Goal: Information Seeking & Learning: Compare options

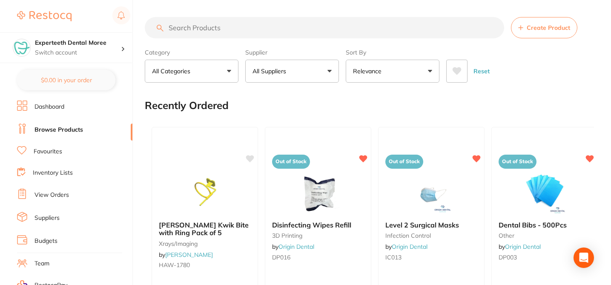
click at [332, 71] on button "All Suppliers" at bounding box center [292, 71] width 94 height 23
type input "henry schein"
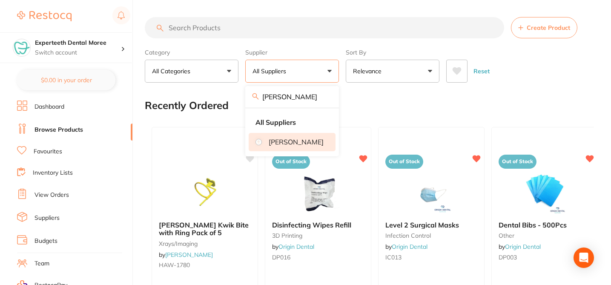
click at [301, 139] on p "[PERSON_NAME]" at bounding box center [296, 142] width 55 height 8
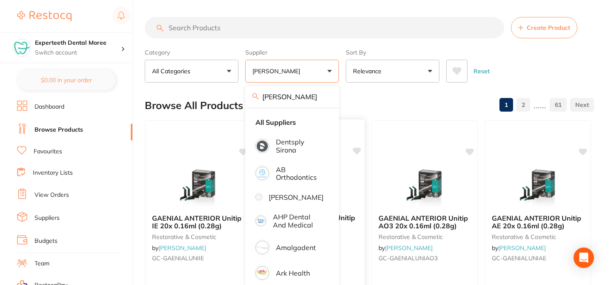
click at [376, 104] on div "Browse All Products 1 2 ...... 61" at bounding box center [369, 105] width 449 height 29
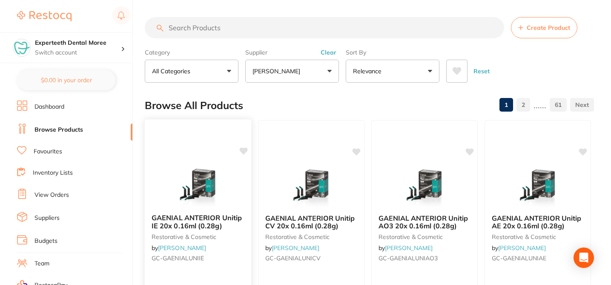
click at [242, 148] on icon at bounding box center [244, 150] width 8 height 7
click at [355, 151] on icon at bounding box center [357, 150] width 8 height 7
click at [470, 153] on icon at bounding box center [470, 150] width 8 height 7
click at [582, 154] on icon at bounding box center [583, 150] width 8 height 7
click at [588, 164] on div at bounding box center [537, 185] width 106 height 43
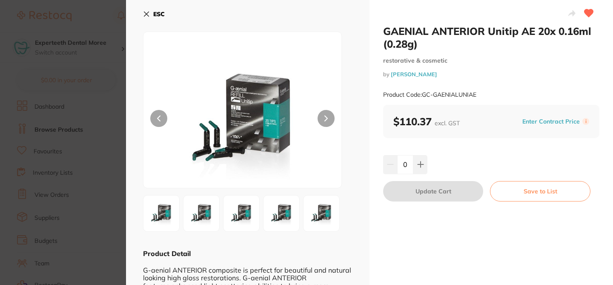
click at [146, 11] on icon at bounding box center [146, 14] width 7 height 7
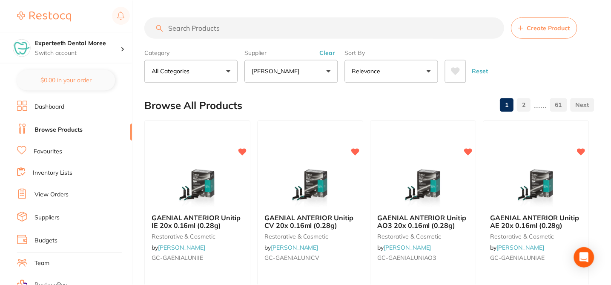
scroll to position [715, 0]
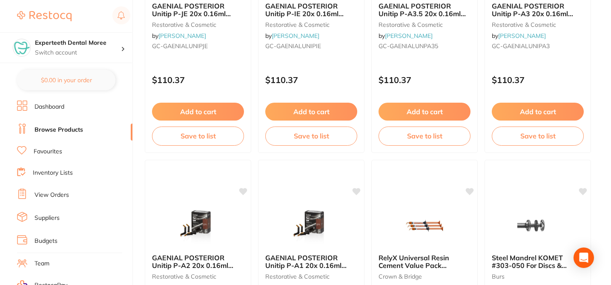
click at [245, 189] on icon at bounding box center [244, 190] width 8 height 7
click at [360, 192] on icon at bounding box center [356, 190] width 9 height 9
click at [472, 191] on icon at bounding box center [470, 190] width 8 height 7
click at [582, 191] on icon at bounding box center [583, 190] width 8 height 7
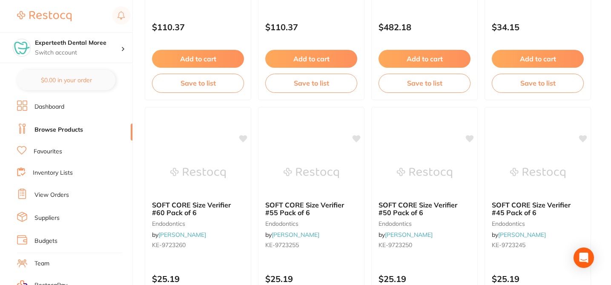
scroll to position [1021, 0]
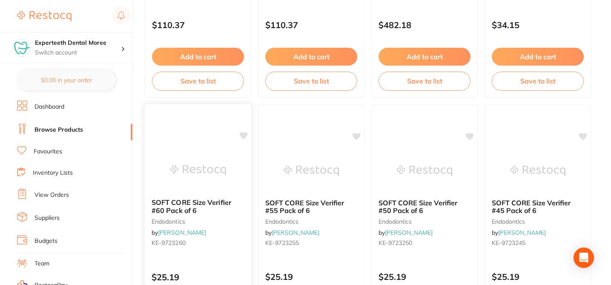
click at [246, 135] on icon at bounding box center [244, 135] width 8 height 7
click at [358, 136] on icon at bounding box center [357, 135] width 8 height 7
click at [469, 134] on icon at bounding box center [470, 135] width 8 height 7
click at [583, 136] on icon at bounding box center [583, 135] width 8 height 7
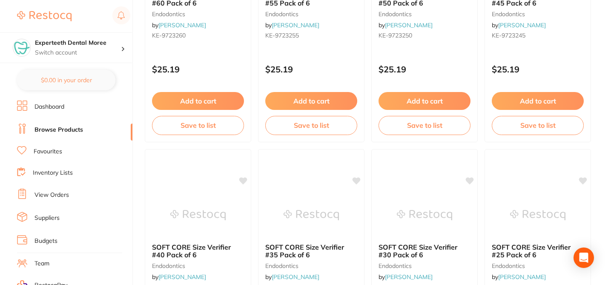
scroll to position [1243, 0]
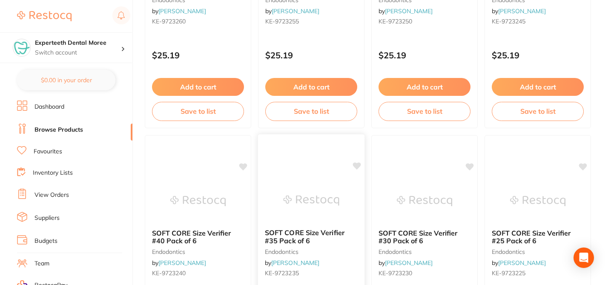
click at [356, 166] on icon at bounding box center [357, 165] width 8 height 7
click at [241, 165] on icon at bounding box center [244, 165] width 8 height 7
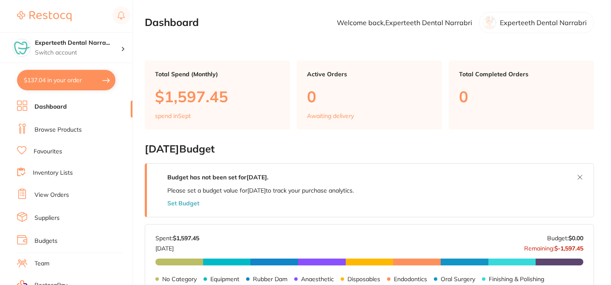
checkbox input "false"
click at [81, 132] on li "Browse Products" at bounding box center [74, 129] width 115 height 13
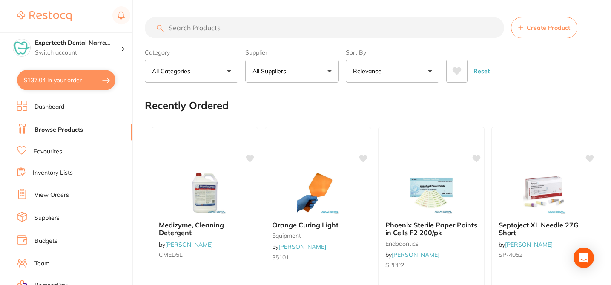
click at [289, 75] on button "All Suppliers" at bounding box center [292, 71] width 94 height 23
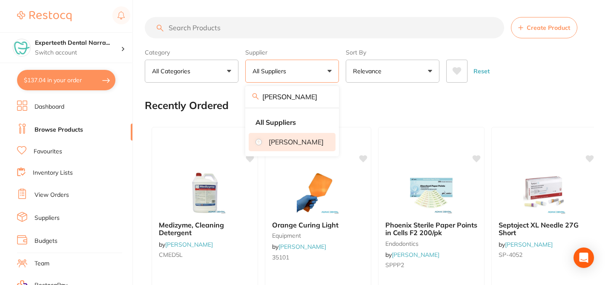
type input "[PERSON_NAME]"
click at [277, 146] on p "[PERSON_NAME]" at bounding box center [296, 142] width 55 height 8
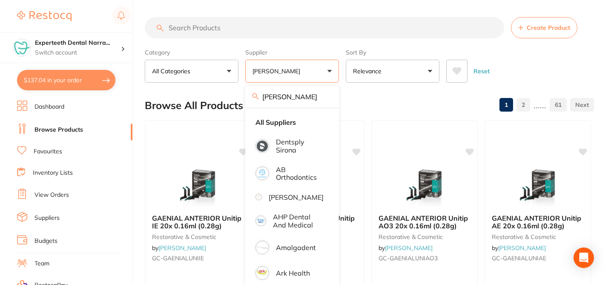
click at [394, 103] on div "Browse All Products 1 2 ...... 61" at bounding box center [369, 105] width 449 height 29
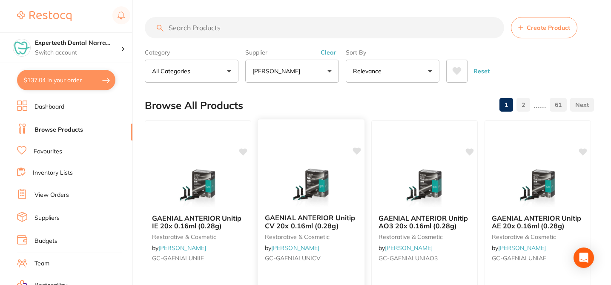
click at [244, 151] on icon at bounding box center [243, 151] width 8 height 7
click at [355, 149] on icon at bounding box center [357, 150] width 8 height 7
click at [467, 150] on icon at bounding box center [470, 150] width 8 height 7
click at [584, 152] on icon at bounding box center [583, 150] width 8 height 7
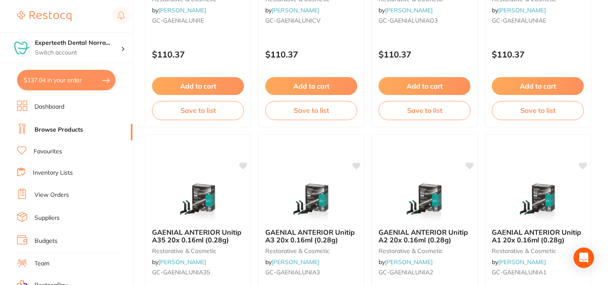
scroll to position [238, 0]
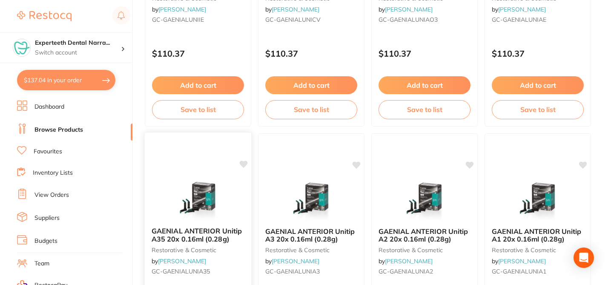
click at [246, 164] on icon at bounding box center [244, 163] width 8 height 7
click at [355, 166] on icon at bounding box center [357, 163] width 8 height 7
click at [467, 163] on icon at bounding box center [470, 163] width 8 height 7
click at [582, 164] on icon at bounding box center [583, 163] width 8 height 7
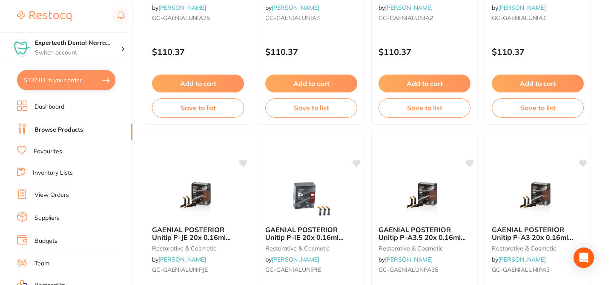
scroll to position [494, 0]
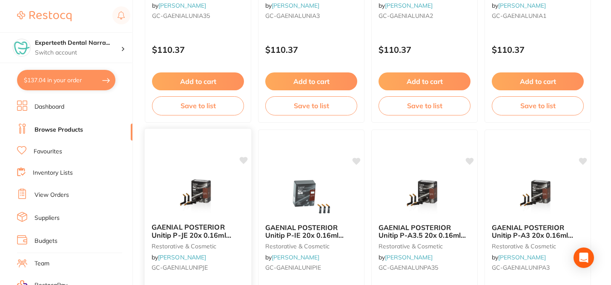
click at [243, 157] on icon at bounding box center [244, 160] width 8 height 7
click at [357, 160] on icon at bounding box center [357, 160] width 8 height 7
click at [469, 160] on icon at bounding box center [470, 160] width 8 height 7
click at [583, 157] on icon at bounding box center [583, 160] width 8 height 7
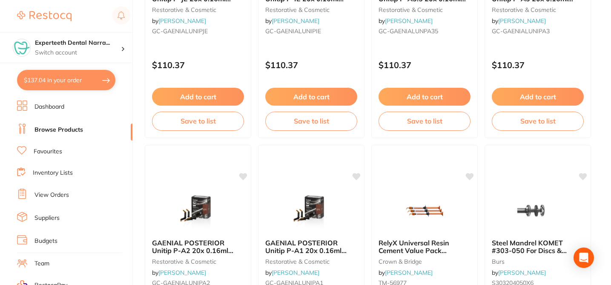
scroll to position [732, 0]
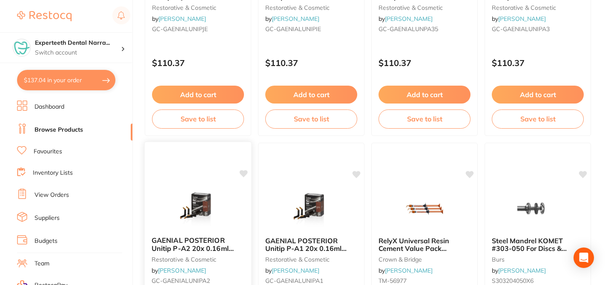
click at [242, 171] on icon at bounding box center [244, 173] width 8 height 7
click at [356, 171] on icon at bounding box center [357, 173] width 8 height 7
checkbox input "true"
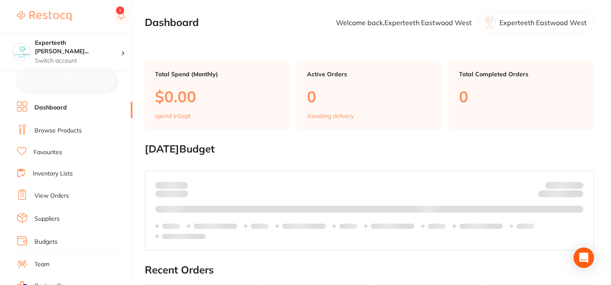
checkbox input "false"
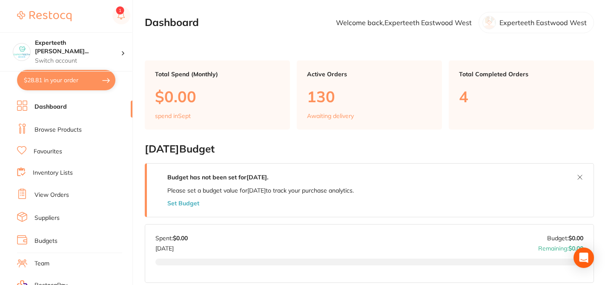
click at [64, 154] on li "Favourites" at bounding box center [74, 151] width 115 height 11
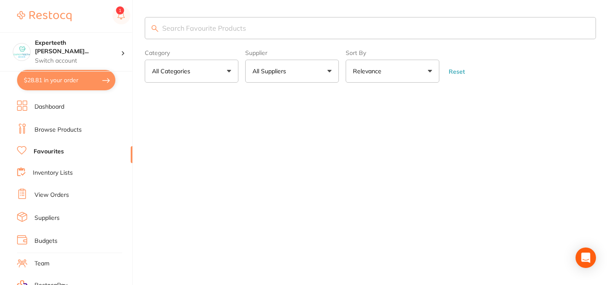
click at [226, 32] on input "search" at bounding box center [370, 28] width 451 height 22
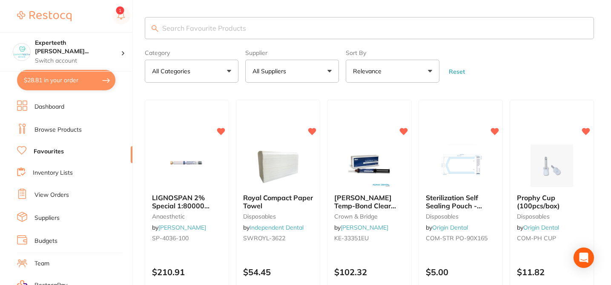
click at [296, 71] on button "All Suppliers" at bounding box center [292, 71] width 94 height 23
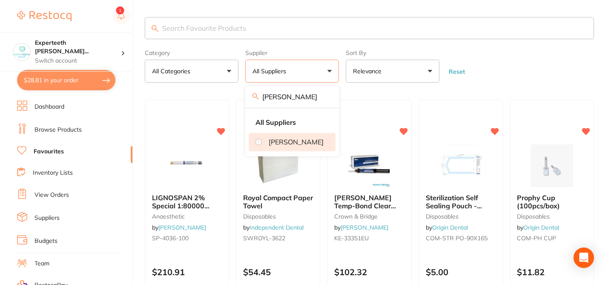
type input "[PERSON_NAME]"
click at [277, 146] on p "[PERSON_NAME]" at bounding box center [296, 142] width 55 height 8
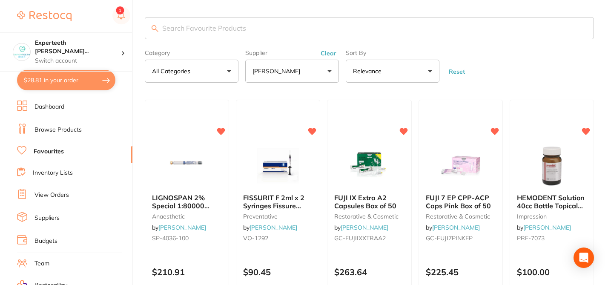
click at [68, 128] on link "Browse Products" at bounding box center [57, 130] width 47 height 9
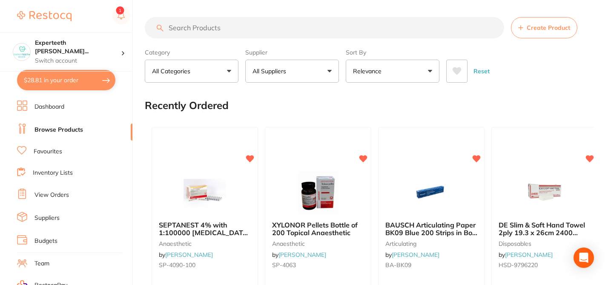
click at [309, 67] on button "All Suppliers" at bounding box center [292, 71] width 94 height 23
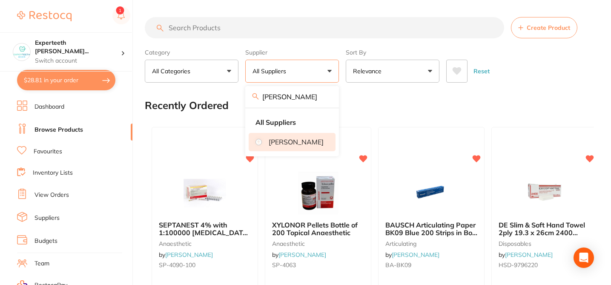
type input "[PERSON_NAME]"
click at [272, 147] on li "[PERSON_NAME]" at bounding box center [292, 142] width 87 height 18
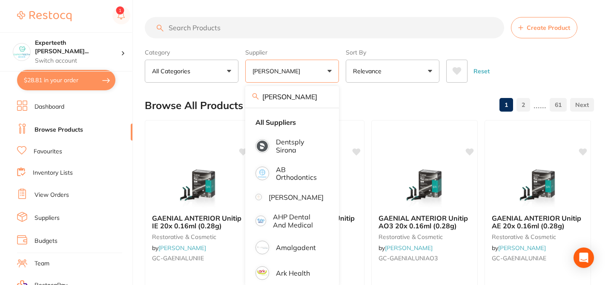
click at [382, 101] on div "Browse All Products 1 2 ...... 61" at bounding box center [369, 105] width 449 height 29
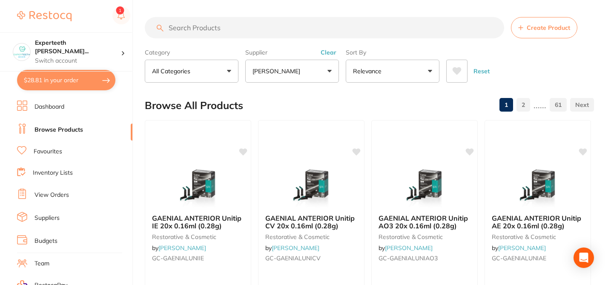
click at [245, 153] on icon at bounding box center [244, 150] width 8 height 7
click at [357, 154] on icon at bounding box center [357, 150] width 8 height 7
click at [467, 153] on icon at bounding box center [470, 151] width 9 height 9
click at [583, 150] on icon at bounding box center [583, 150] width 8 height 7
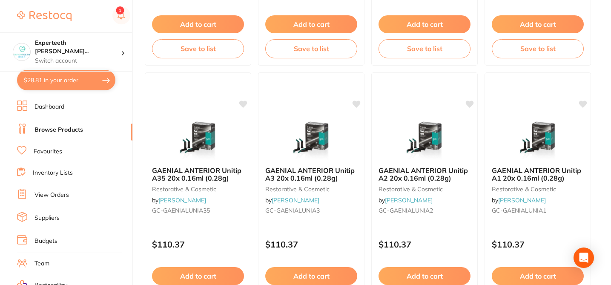
scroll to position [306, 0]
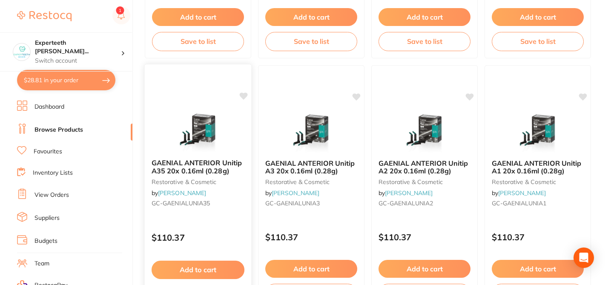
click at [247, 95] on icon at bounding box center [243, 96] width 9 height 9
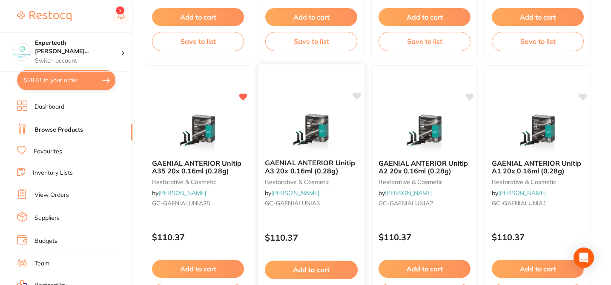
click at [355, 93] on icon at bounding box center [357, 95] width 8 height 7
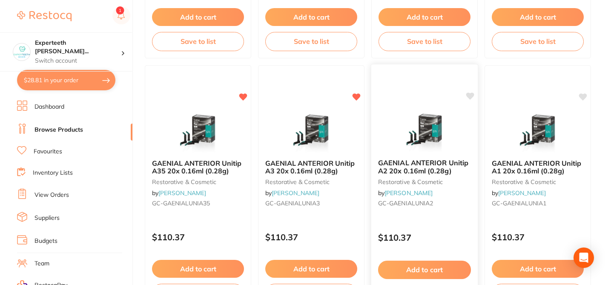
click at [470, 95] on icon at bounding box center [470, 95] width 8 height 7
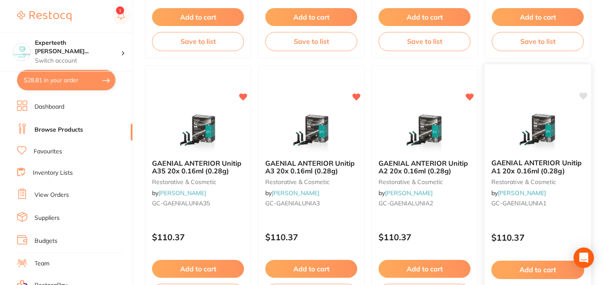
click at [580, 93] on icon at bounding box center [583, 95] width 8 height 7
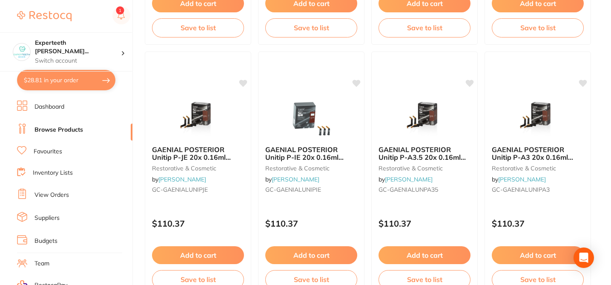
scroll to position [596, 0]
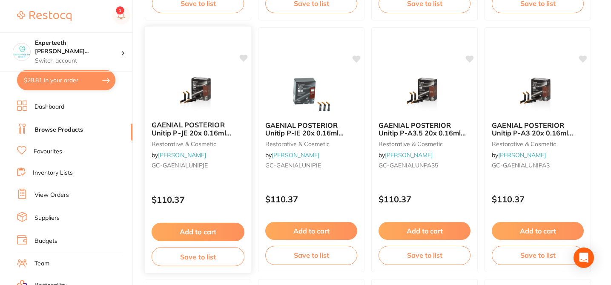
click at [245, 54] on icon at bounding box center [243, 58] width 9 height 9
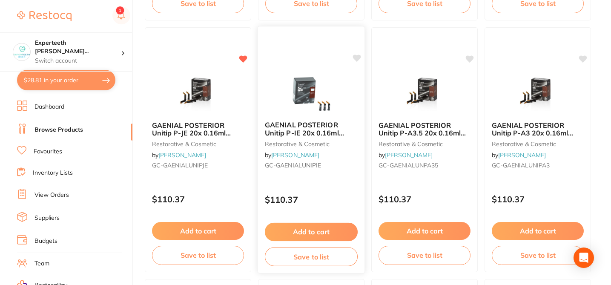
click at [358, 57] on icon at bounding box center [357, 57] width 8 height 7
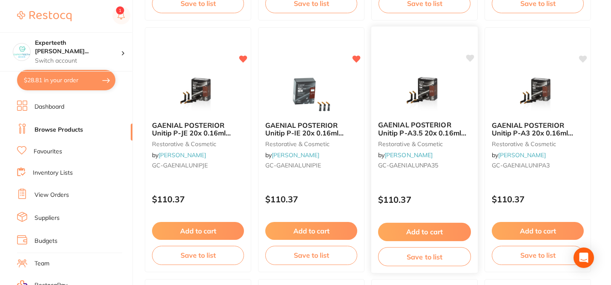
click at [469, 58] on icon at bounding box center [470, 57] width 8 height 7
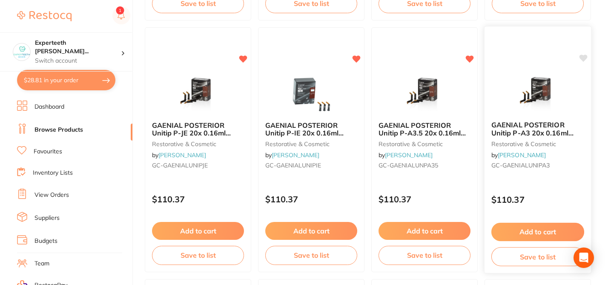
click at [584, 59] on icon at bounding box center [583, 57] width 8 height 7
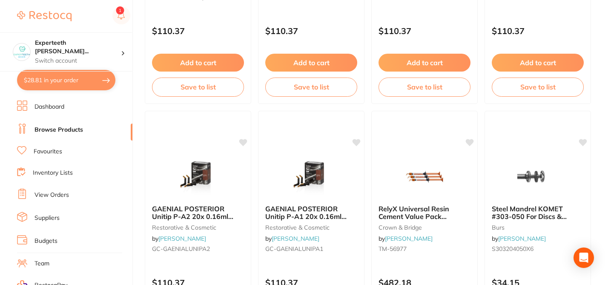
scroll to position [766, 0]
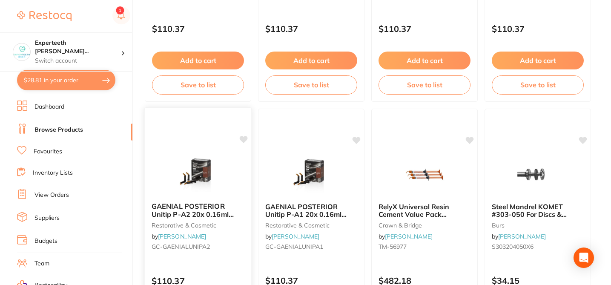
click at [244, 139] on icon at bounding box center [244, 139] width 8 height 7
click at [357, 140] on icon at bounding box center [357, 139] width 8 height 7
checkbox input "true"
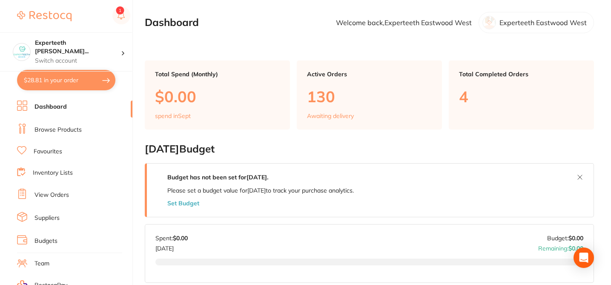
click at [101, 128] on li "Browse Products" at bounding box center [74, 129] width 115 height 13
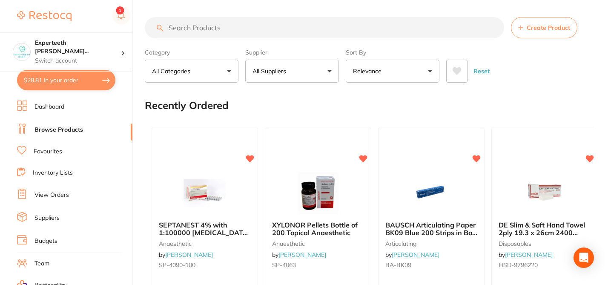
click at [310, 71] on button "All Suppliers" at bounding box center [292, 71] width 94 height 23
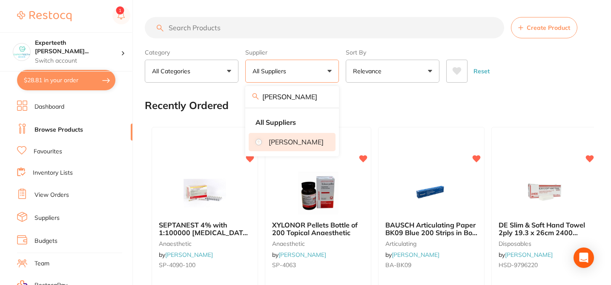
type input "[PERSON_NAME]"
click at [277, 146] on p "[PERSON_NAME]" at bounding box center [296, 142] width 55 height 8
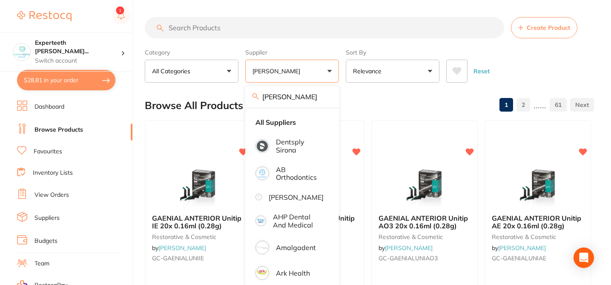
click at [377, 104] on div "Browse All Products 1 2 ...... 61" at bounding box center [369, 105] width 449 height 29
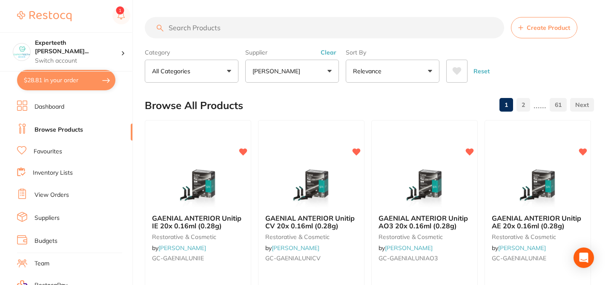
checkbox input "true"
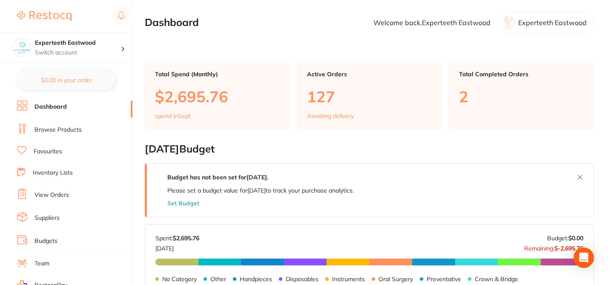
click at [74, 132] on link "Browse Products" at bounding box center [57, 130] width 47 height 9
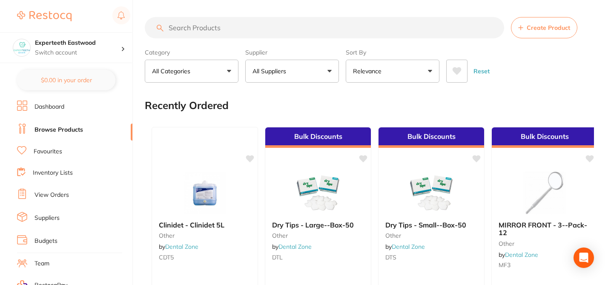
click at [263, 74] on p "All Suppliers" at bounding box center [270, 71] width 37 height 9
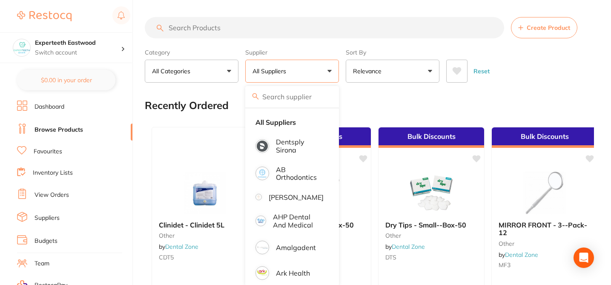
click at [115, 122] on ul "Dashboard Browse Products Favourites Inventory Lists View Orders Suppliers Budg…" at bounding box center [74, 247] width 115 height 294
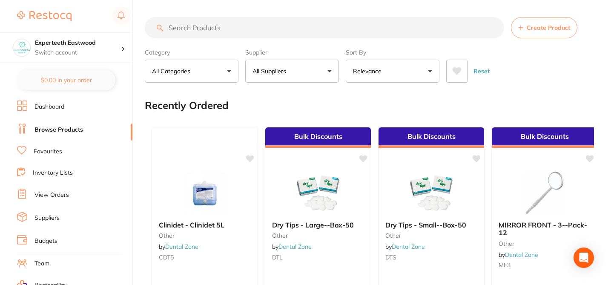
click at [278, 71] on p "All Suppliers" at bounding box center [270, 71] width 37 height 9
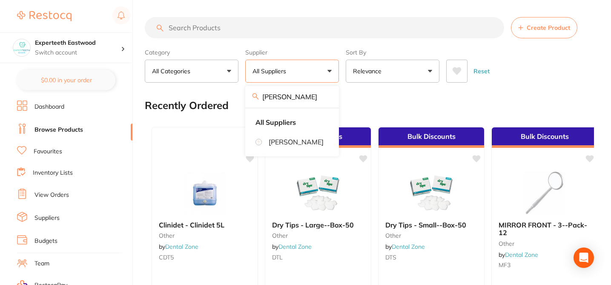
type input "[PERSON_NAME]"
click at [311, 145] on p "[PERSON_NAME]" at bounding box center [296, 142] width 55 height 8
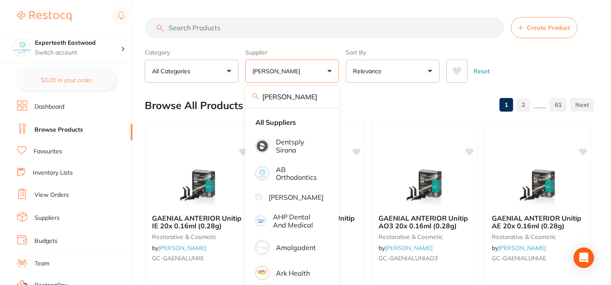
click at [394, 93] on div "Browse All Products 1 2 ...... 61" at bounding box center [369, 105] width 449 height 29
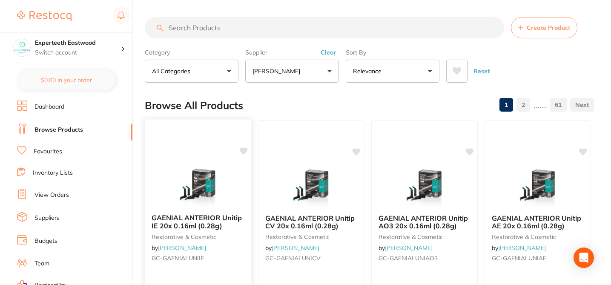
click at [243, 153] on icon at bounding box center [244, 150] width 8 height 7
click at [356, 151] on icon at bounding box center [357, 150] width 8 height 7
click at [466, 150] on icon at bounding box center [470, 151] width 9 height 9
click at [582, 152] on icon at bounding box center [583, 150] width 8 height 7
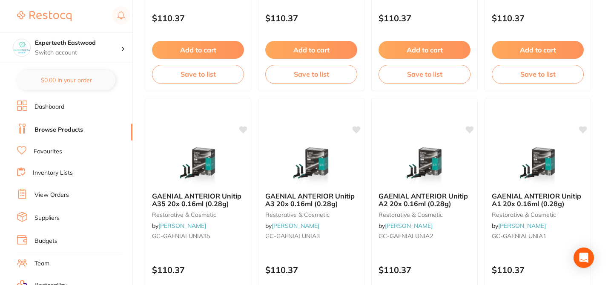
scroll to position [289, 0]
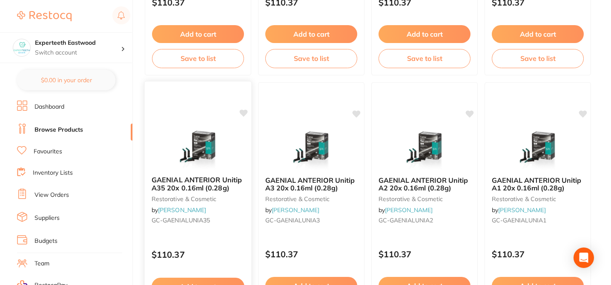
click at [243, 114] on icon at bounding box center [244, 112] width 8 height 7
click at [357, 113] on icon at bounding box center [357, 112] width 8 height 7
click at [470, 115] on icon at bounding box center [470, 112] width 8 height 7
click at [583, 114] on icon at bounding box center [583, 112] width 8 height 7
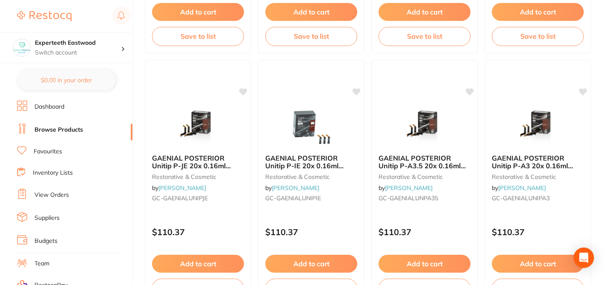
scroll to position [579, 0]
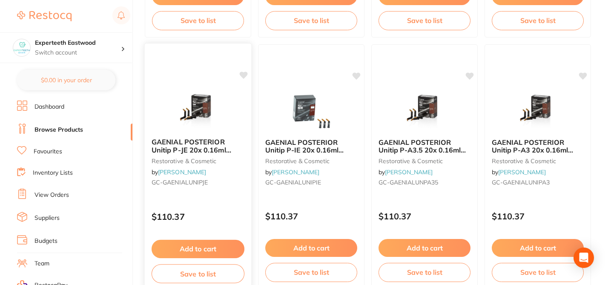
click at [245, 78] on icon at bounding box center [243, 75] width 9 height 9
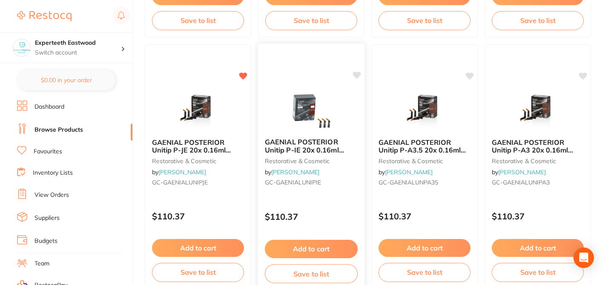
click at [355, 75] on icon at bounding box center [357, 74] width 8 height 7
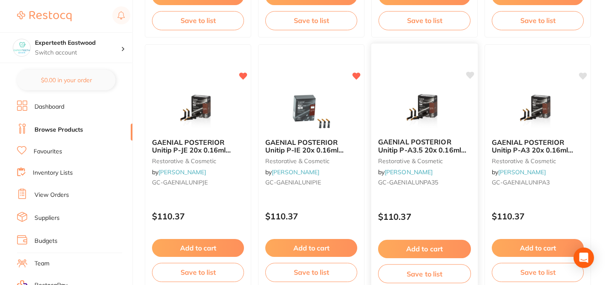
click at [469, 77] on icon at bounding box center [470, 74] width 8 height 7
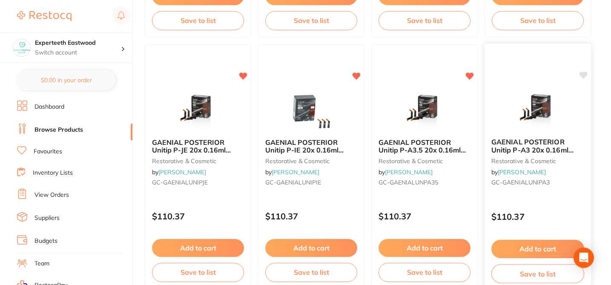
click at [586, 76] on icon at bounding box center [583, 75] width 9 height 9
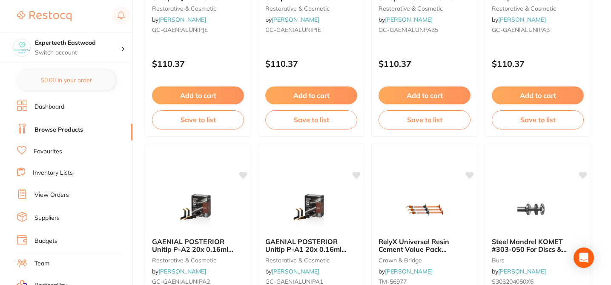
scroll to position [732, 0]
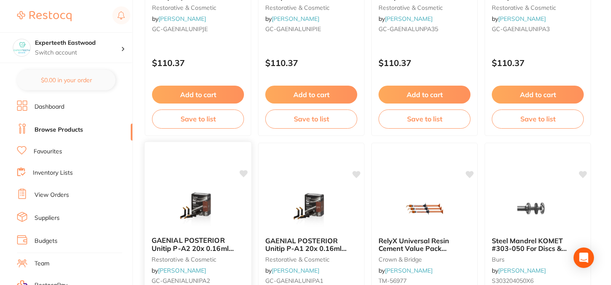
click at [244, 175] on icon at bounding box center [244, 173] width 8 height 7
click at [357, 173] on icon at bounding box center [357, 173] width 8 height 7
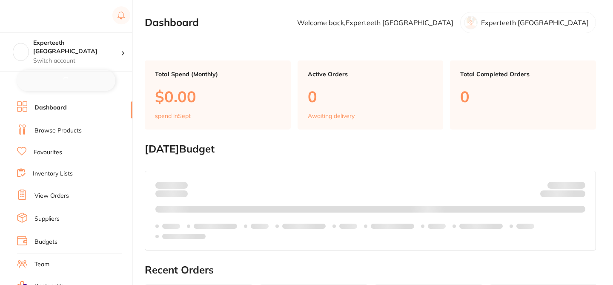
checkbox input "false"
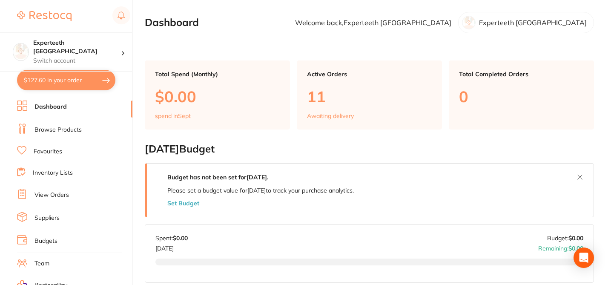
click at [70, 128] on link "Browse Products" at bounding box center [57, 130] width 47 height 9
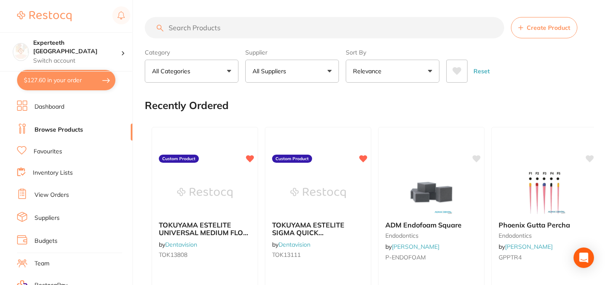
click at [281, 74] on p "All Suppliers" at bounding box center [270, 71] width 37 height 9
type input "[PERSON_NAME]"
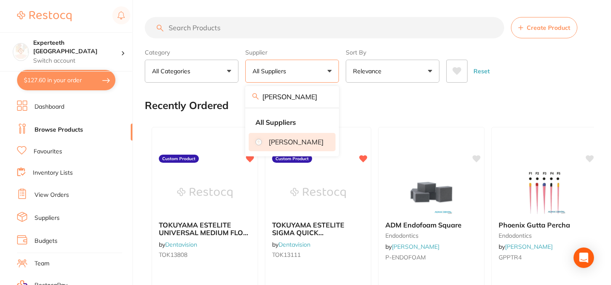
click at [297, 143] on p "[PERSON_NAME]" at bounding box center [296, 142] width 55 height 8
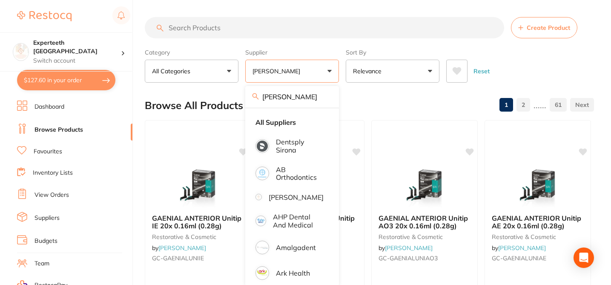
click at [358, 103] on div "Browse All Products 1 2 ...... 61" at bounding box center [369, 105] width 449 height 29
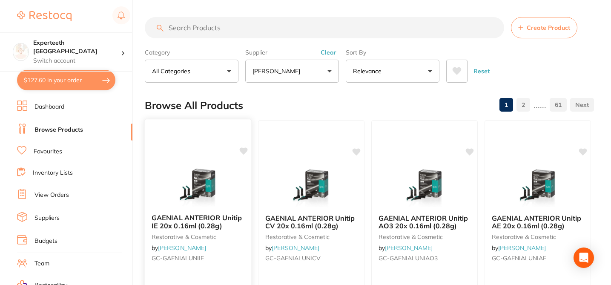
click at [245, 152] on icon at bounding box center [244, 150] width 8 height 7
click at [357, 152] on icon at bounding box center [357, 150] width 8 height 7
click at [472, 149] on icon at bounding box center [470, 150] width 8 height 7
click at [586, 149] on icon at bounding box center [583, 150] width 8 height 7
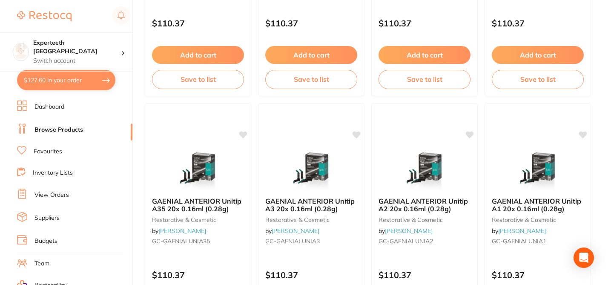
scroll to position [272, 0]
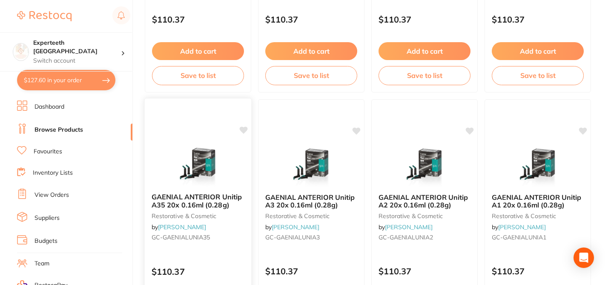
click at [246, 131] on icon at bounding box center [244, 129] width 8 height 7
click at [357, 132] on icon at bounding box center [357, 129] width 8 height 7
click at [468, 130] on icon at bounding box center [470, 129] width 8 height 7
click at [582, 131] on icon at bounding box center [583, 129] width 8 height 7
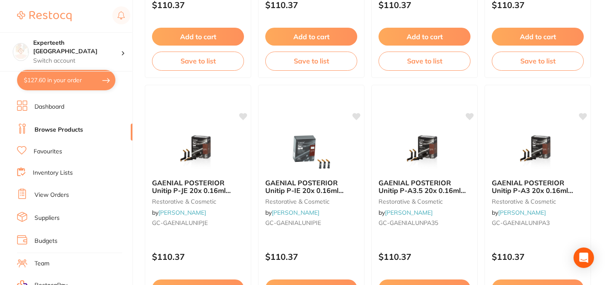
scroll to position [545, 0]
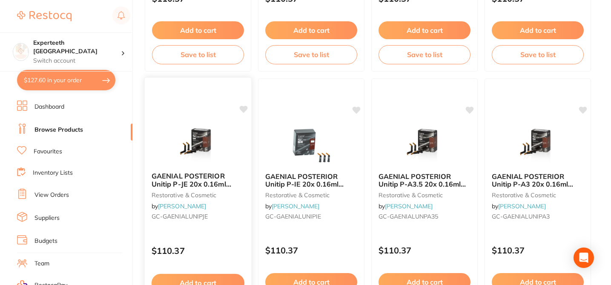
click at [245, 108] on icon at bounding box center [244, 109] width 8 height 7
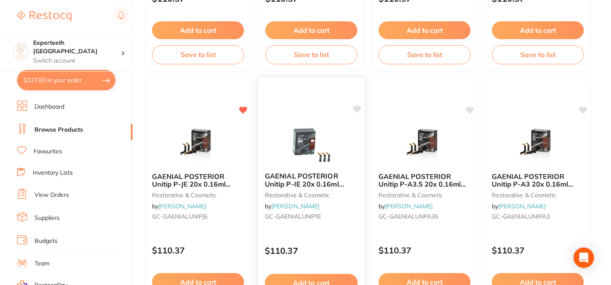
click at [359, 109] on icon at bounding box center [357, 109] width 8 height 7
click at [472, 109] on icon at bounding box center [470, 109] width 8 height 7
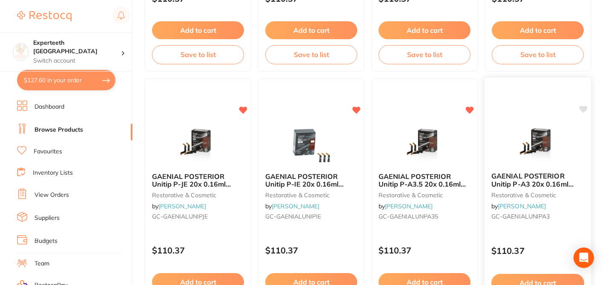
click at [586, 109] on icon at bounding box center [583, 109] width 8 height 7
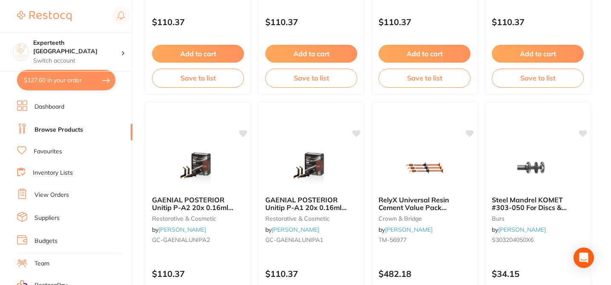
scroll to position [783, 0]
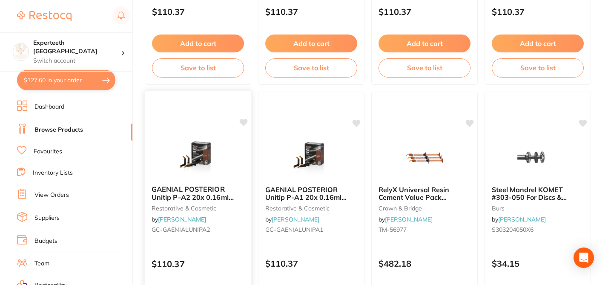
click at [247, 120] on icon at bounding box center [244, 122] width 8 height 7
click at [356, 123] on icon at bounding box center [357, 122] width 8 height 7
checkbox input "true"
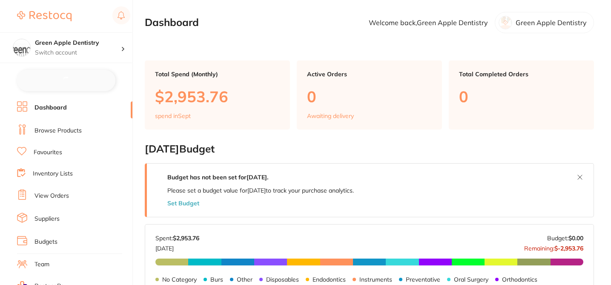
checkbox input "false"
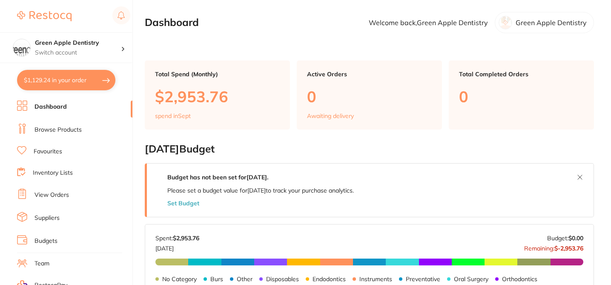
click at [78, 129] on link "Browse Products" at bounding box center [57, 130] width 47 height 9
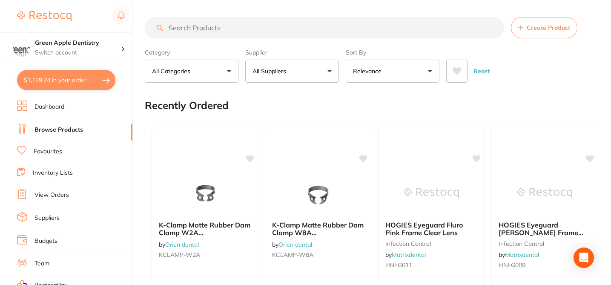
click at [285, 68] on p "All Suppliers" at bounding box center [270, 71] width 37 height 9
type input "henr"
click at [269, 141] on li "[PERSON_NAME]" at bounding box center [292, 142] width 87 height 18
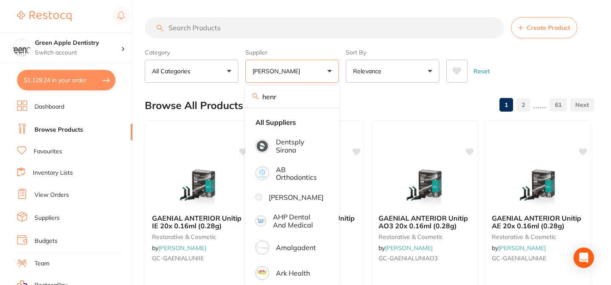
click at [357, 98] on div "Browse All Products 1 2 ...... 61" at bounding box center [369, 105] width 449 height 29
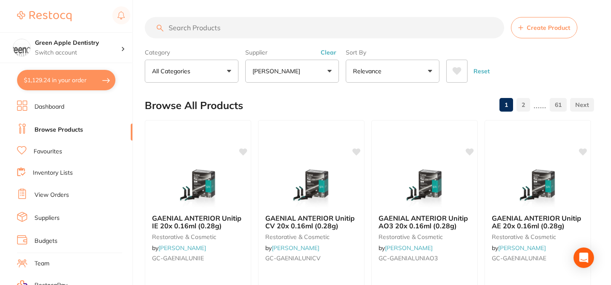
click at [357, 98] on div "Browse All Products 1 2 ...... 61" at bounding box center [369, 105] width 449 height 29
click at [245, 149] on icon at bounding box center [244, 150] width 8 height 7
click at [360, 150] on icon at bounding box center [356, 151] width 9 height 9
click at [469, 152] on icon at bounding box center [470, 150] width 8 height 7
click at [583, 149] on icon at bounding box center [583, 150] width 8 height 7
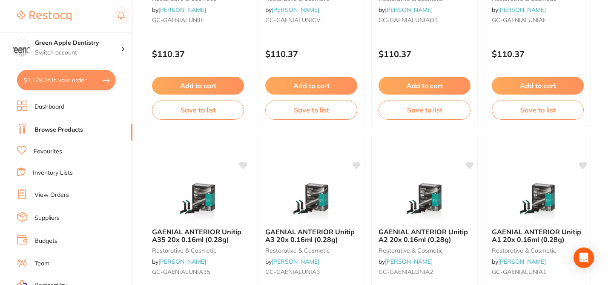
scroll to position [255, 0]
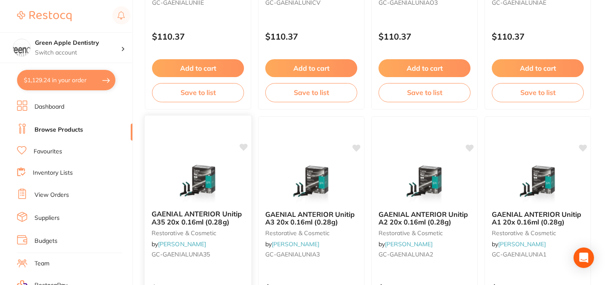
click at [241, 149] on icon at bounding box center [243, 147] width 9 height 9
click at [356, 147] on icon at bounding box center [357, 146] width 8 height 7
click at [470, 148] on icon at bounding box center [470, 146] width 8 height 7
click at [583, 148] on icon at bounding box center [583, 146] width 8 height 7
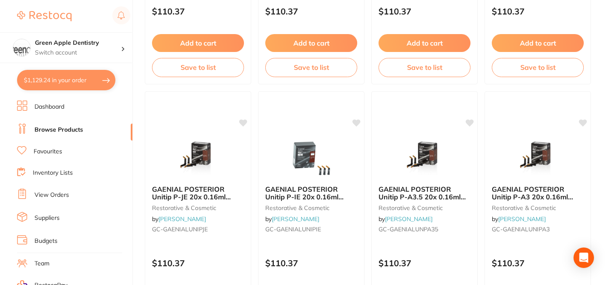
scroll to position [545, 0]
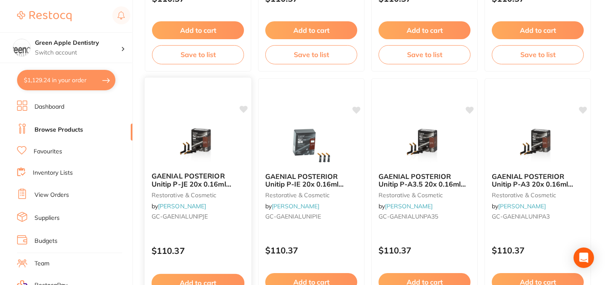
click at [244, 109] on icon at bounding box center [244, 109] width 8 height 7
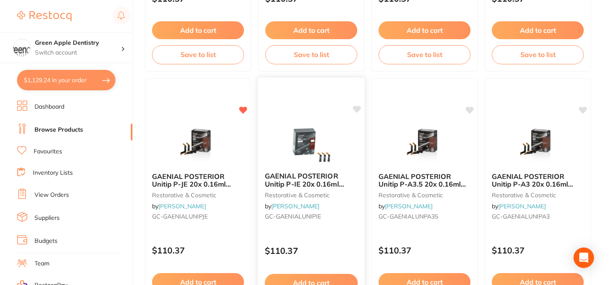
click at [359, 108] on icon at bounding box center [357, 109] width 8 height 7
click at [471, 109] on icon at bounding box center [470, 109] width 8 height 7
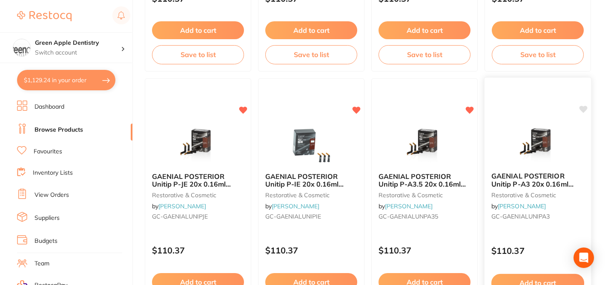
click at [584, 108] on icon at bounding box center [583, 109] width 8 height 7
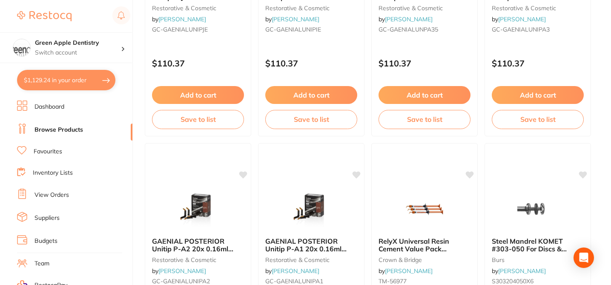
scroll to position [732, 0]
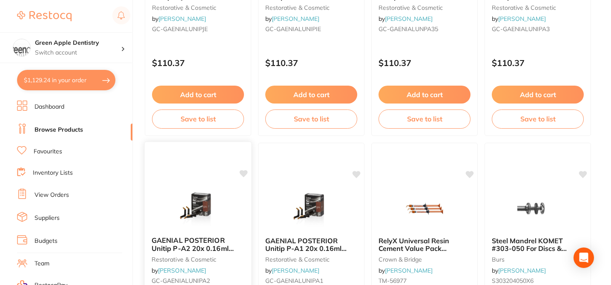
click at [245, 168] on div "GAENIAL POSTERIOR Unitip P-A2 20x 0.16ml (0.28g) restorative & cosmetic by Henr…" at bounding box center [198, 264] width 108 height 247
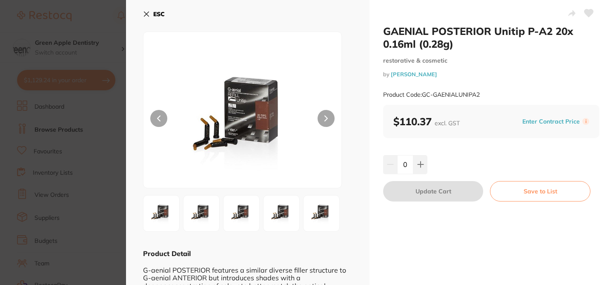
click at [589, 13] on icon at bounding box center [588, 13] width 9 height 8
click at [104, 15] on section "GAENIAL POSTERIOR Unitip P-A2 20x 0.16ml (0.28g) restorative & cosmetic by Henr…" at bounding box center [306, 142] width 613 height 285
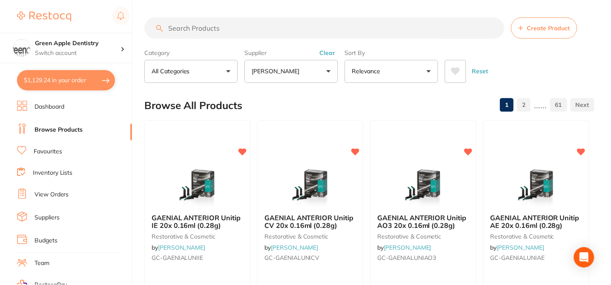
scroll to position [732, 0]
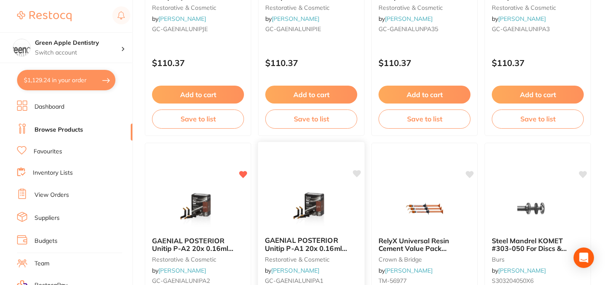
click at [358, 174] on icon at bounding box center [357, 173] width 8 height 7
checkbox input "true"
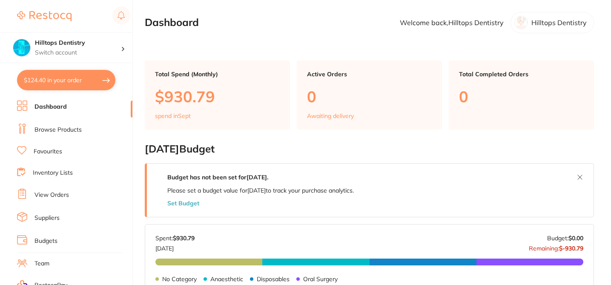
checkbox input "false"
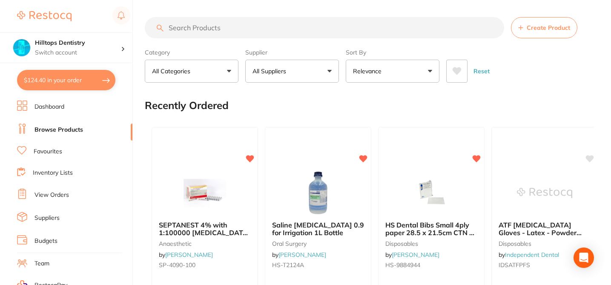
click at [283, 76] on button "All Suppliers" at bounding box center [292, 71] width 94 height 23
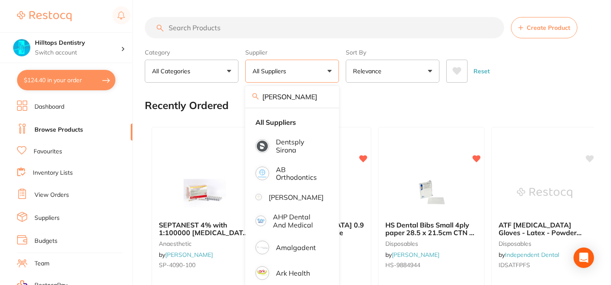
type input "[PERSON_NAME]"
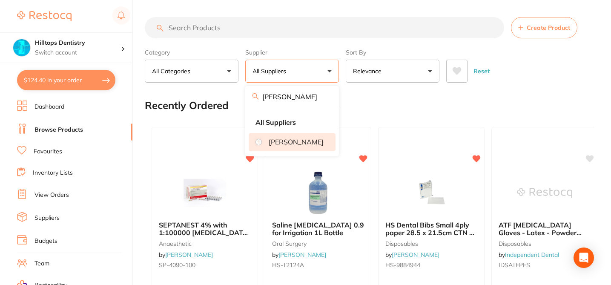
click at [307, 143] on p "[PERSON_NAME]" at bounding box center [296, 142] width 55 height 8
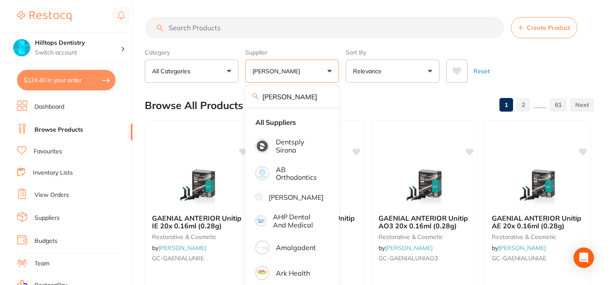
click at [363, 95] on div "Browse All Products 1 2 ...... 61" at bounding box center [369, 105] width 449 height 29
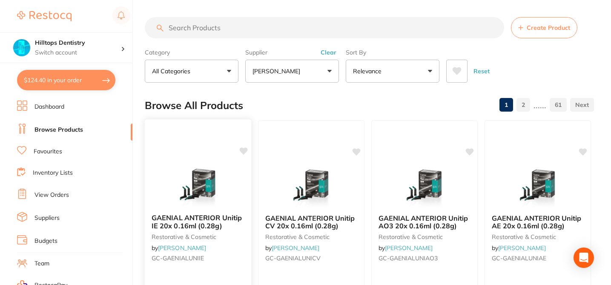
click at [243, 150] on icon at bounding box center [244, 150] width 8 height 7
click at [358, 150] on icon at bounding box center [357, 150] width 8 height 7
click at [473, 151] on icon at bounding box center [470, 150] width 8 height 7
click at [584, 149] on icon at bounding box center [583, 150] width 8 height 7
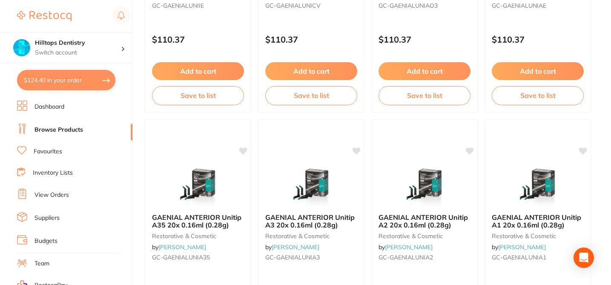
scroll to position [272, 0]
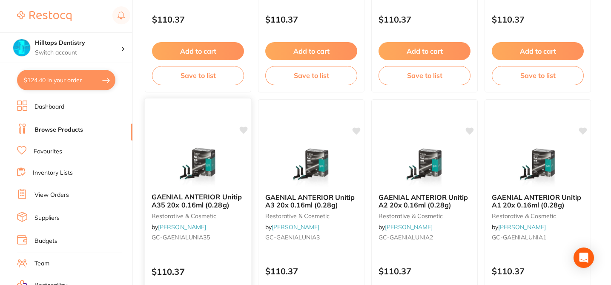
click at [247, 127] on icon at bounding box center [243, 130] width 9 height 9
click at [355, 131] on icon at bounding box center [357, 129] width 8 height 7
click at [466, 132] on icon at bounding box center [470, 130] width 9 height 9
click at [583, 129] on icon at bounding box center [583, 129] width 8 height 7
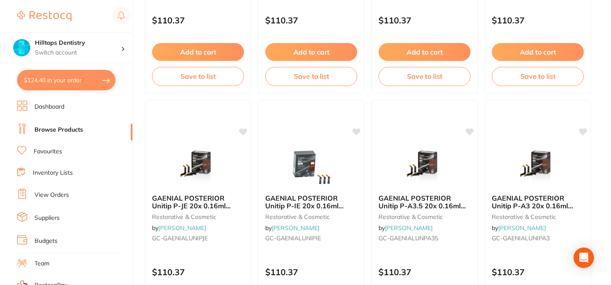
scroll to position [528, 0]
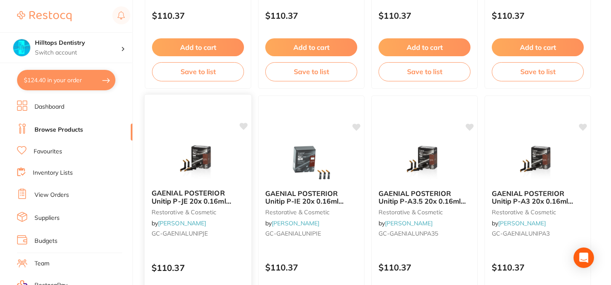
click at [242, 127] on icon at bounding box center [244, 126] width 8 height 7
click at [361, 126] on div "GAENIAL POSTERIOR Unitip P-IE 20x 0.16ml (0.28g) restorative & cosmetic by Henr…" at bounding box center [311, 217] width 108 height 247
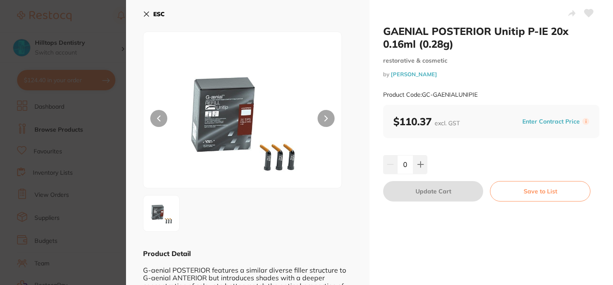
click at [587, 14] on icon at bounding box center [588, 13] width 9 height 8
click at [104, 24] on section "GAENIAL POSTERIOR Unitip P-IE 20x 0.16ml (0.28g) restorative & cosmetic by Henr…" at bounding box center [306, 142] width 613 height 285
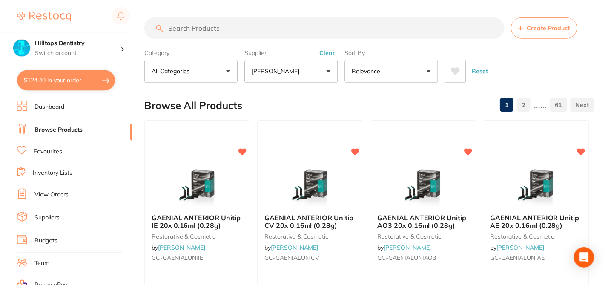
scroll to position [528, 0]
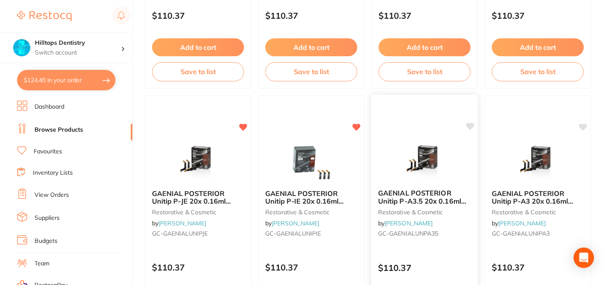
click at [469, 126] on icon at bounding box center [470, 126] width 8 height 7
click at [584, 125] on icon at bounding box center [583, 126] width 8 height 7
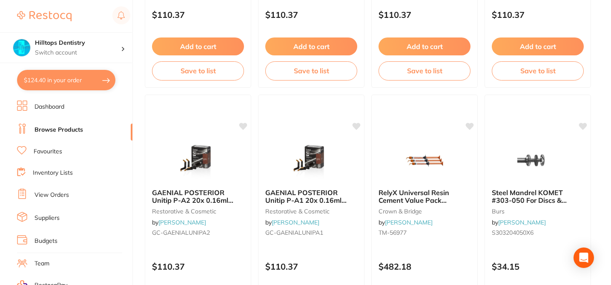
scroll to position [800, 0]
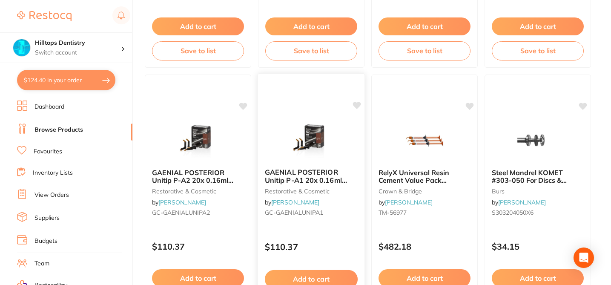
click at [351, 101] on div "GAENIAL POSTERIOR Unitip P-A1 20x 0.16ml (0.28g) restorative & cosmetic by Henr…" at bounding box center [311, 196] width 108 height 247
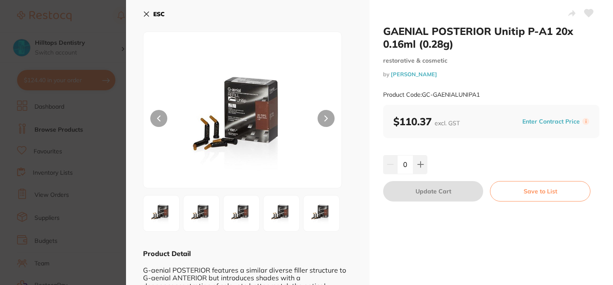
click at [586, 11] on icon at bounding box center [588, 13] width 9 height 8
click at [95, 20] on section "GAENIAL POSTERIOR Unitip P-A1 20x 0.16ml (0.28g) restorative & cosmetic by Henr…" at bounding box center [306, 142] width 613 height 285
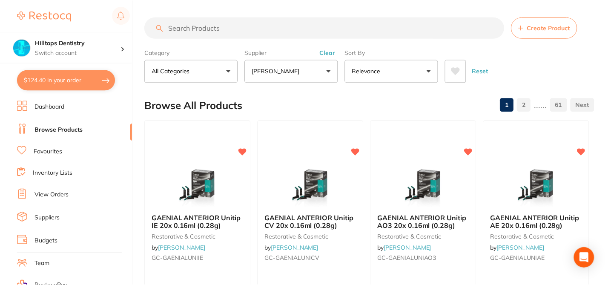
scroll to position [800, 0]
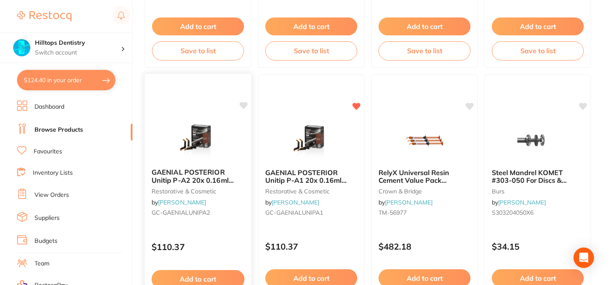
click at [244, 104] on icon at bounding box center [244, 105] width 8 height 7
checkbox input "true"
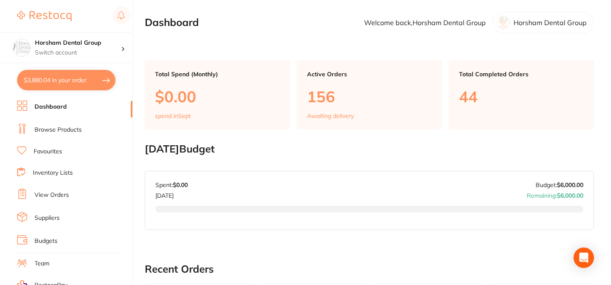
checkbox input "false"
click at [72, 126] on link "Browse Products" at bounding box center [57, 130] width 47 height 9
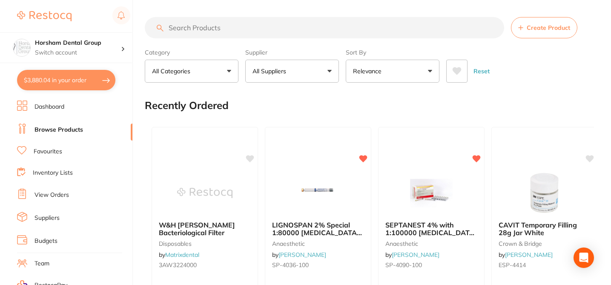
click at [320, 73] on button "All Suppliers" at bounding box center [292, 71] width 94 height 23
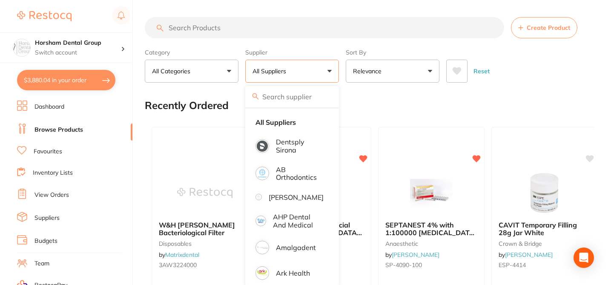
click at [304, 97] on input "search" at bounding box center [292, 96] width 94 height 21
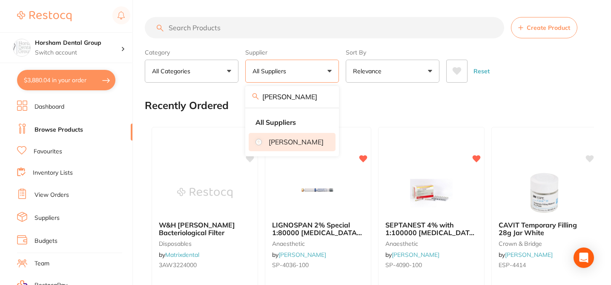
type input "[PERSON_NAME]"
click at [276, 142] on p "[PERSON_NAME]" at bounding box center [296, 142] width 55 height 8
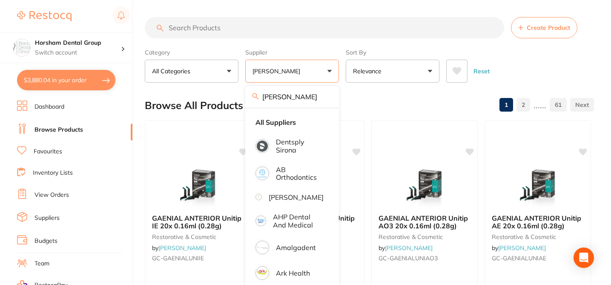
click at [376, 101] on div "Browse All Products 1 2 ...... 61" at bounding box center [369, 105] width 449 height 29
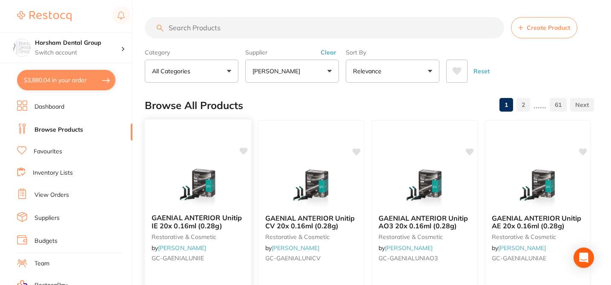
click at [245, 149] on icon at bounding box center [244, 150] width 8 height 7
click at [357, 150] on icon at bounding box center [357, 150] width 8 height 7
click at [472, 152] on icon at bounding box center [470, 151] width 9 height 9
click at [585, 148] on icon at bounding box center [583, 150] width 8 height 7
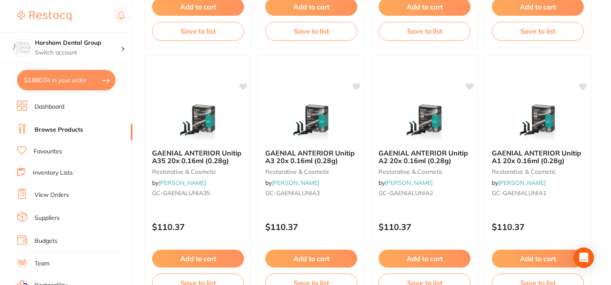
scroll to position [323, 0]
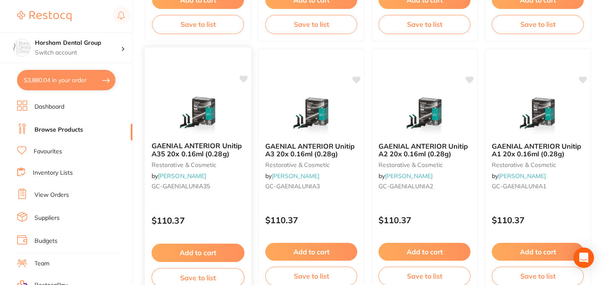
click at [243, 80] on icon at bounding box center [244, 78] width 8 height 7
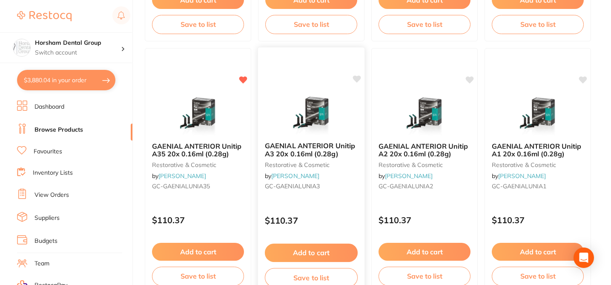
click at [359, 81] on icon at bounding box center [356, 79] width 9 height 9
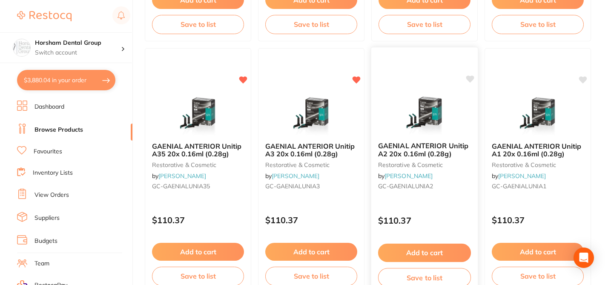
click at [467, 80] on icon at bounding box center [470, 78] width 8 height 7
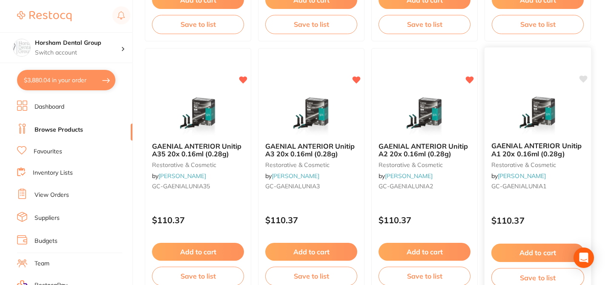
click at [581, 77] on icon at bounding box center [583, 78] width 8 height 7
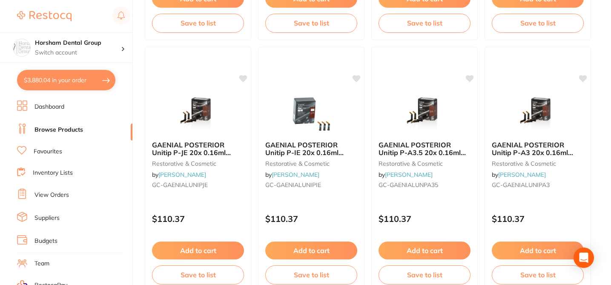
scroll to position [572, 0]
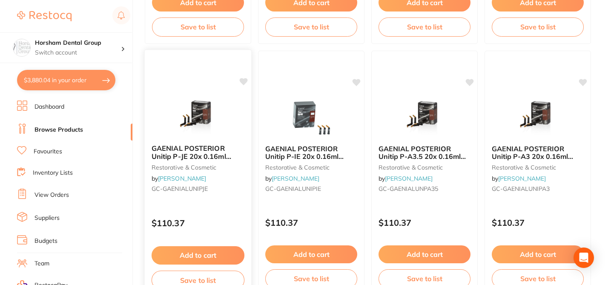
click at [242, 86] on div "GAENIAL POSTERIOR Unitip P-JE 20x 0.16ml (0.28g) restorative & cosmetic by [PER…" at bounding box center [198, 172] width 108 height 247
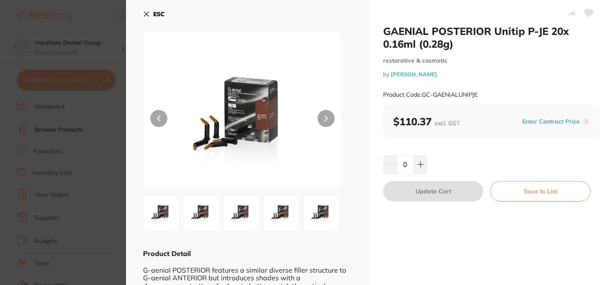
click at [586, 14] on icon at bounding box center [588, 13] width 9 height 8
click at [113, 26] on section "GAENIAL POSTERIOR Unitip P-JE 20x 0.16ml (0.28g) restorative & cosmetic by Henr…" at bounding box center [306, 142] width 613 height 285
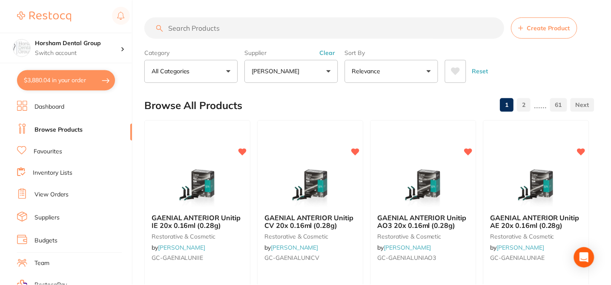
scroll to position [572, 0]
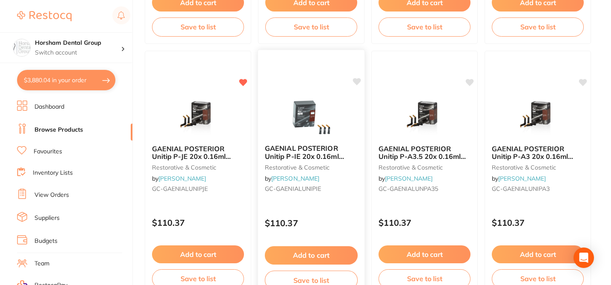
click at [360, 82] on icon at bounding box center [356, 81] width 9 height 9
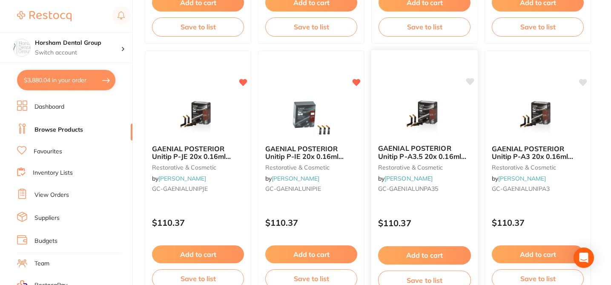
click at [472, 83] on icon at bounding box center [470, 81] width 8 height 7
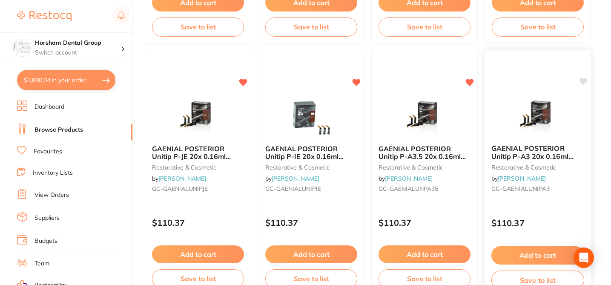
click at [586, 80] on icon at bounding box center [583, 81] width 8 height 7
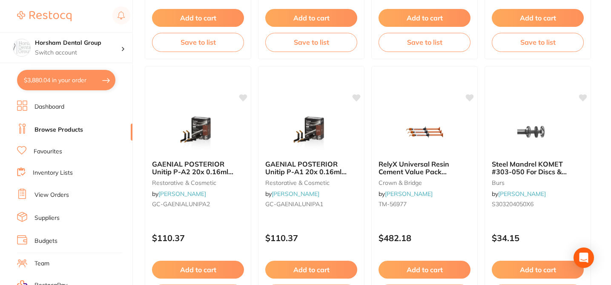
scroll to position [811, 0]
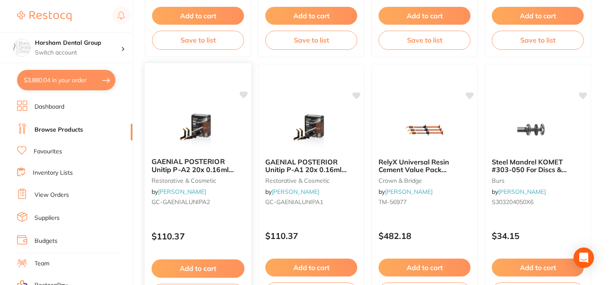
click at [245, 92] on icon at bounding box center [244, 94] width 8 height 7
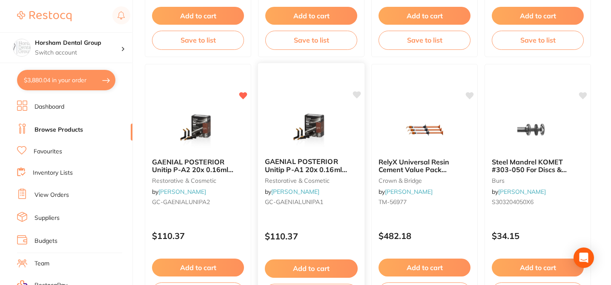
click at [359, 96] on icon at bounding box center [356, 95] width 9 height 9
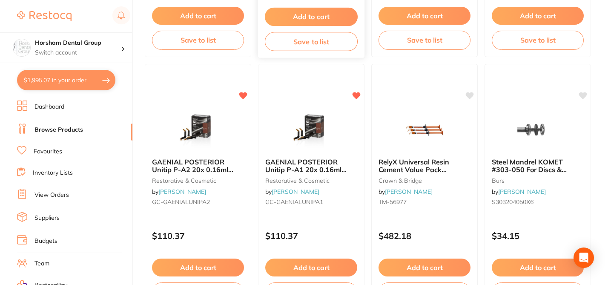
checkbox input "true"
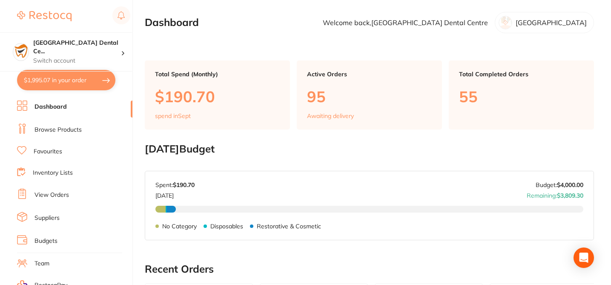
checkbox input "false"
click at [71, 132] on link "Browse Products" at bounding box center [57, 130] width 47 height 9
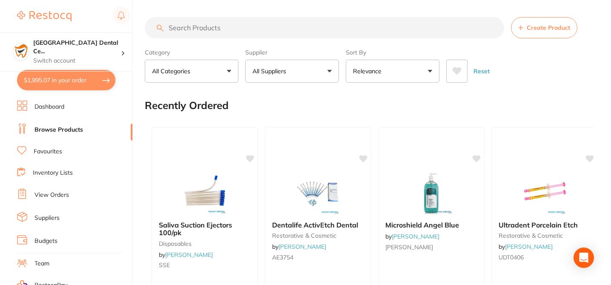
click at [273, 69] on p "All Suppliers" at bounding box center [270, 71] width 37 height 9
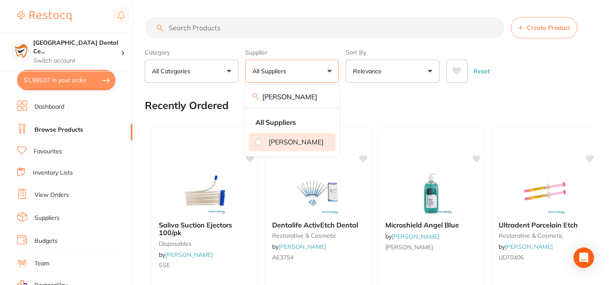
type input "[PERSON_NAME]"
click at [277, 144] on p "[PERSON_NAME]" at bounding box center [296, 142] width 55 height 8
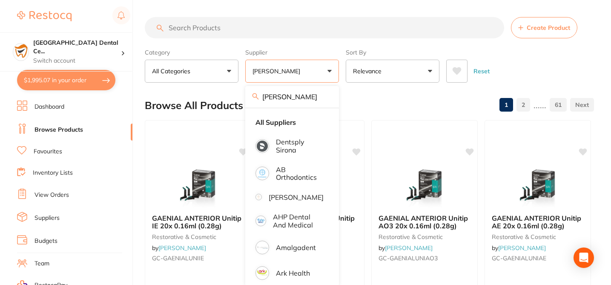
click at [384, 100] on div "Browse All Products 1 2 ...... 61" at bounding box center [369, 105] width 449 height 29
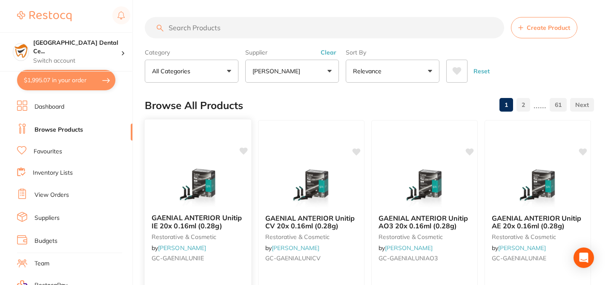
click at [243, 153] on icon at bounding box center [244, 150] width 8 height 7
click at [360, 154] on icon at bounding box center [356, 151] width 9 height 9
click at [469, 151] on icon at bounding box center [470, 150] width 8 height 7
click at [583, 149] on icon at bounding box center [583, 150] width 8 height 7
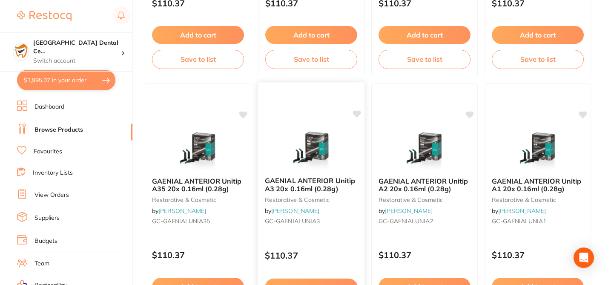
scroll to position [289, 0]
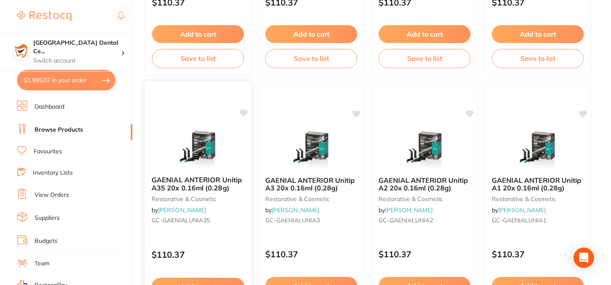
click at [243, 114] on icon at bounding box center [244, 112] width 8 height 7
click at [358, 112] on icon at bounding box center [357, 112] width 8 height 7
click at [471, 112] on icon at bounding box center [470, 112] width 8 height 7
click at [586, 112] on icon at bounding box center [583, 112] width 8 height 7
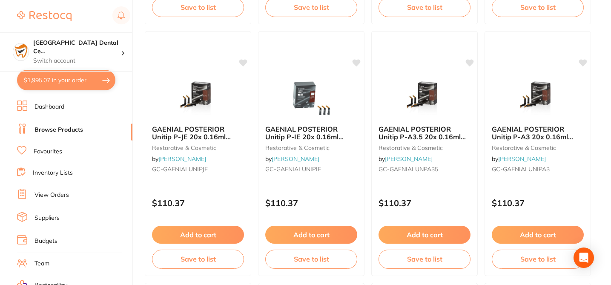
scroll to position [596, 0]
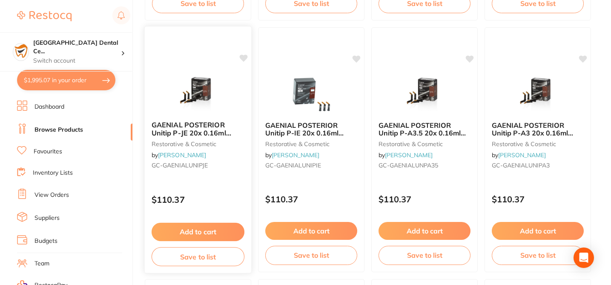
click at [240, 59] on icon at bounding box center [243, 58] width 9 height 9
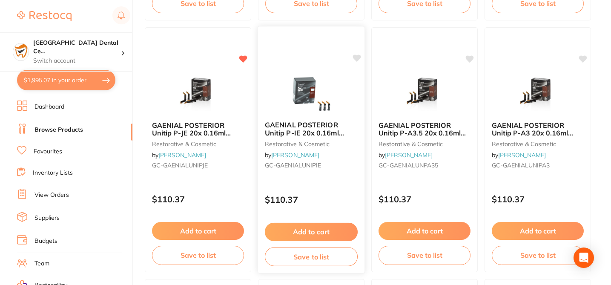
click at [354, 60] on icon at bounding box center [356, 58] width 9 height 9
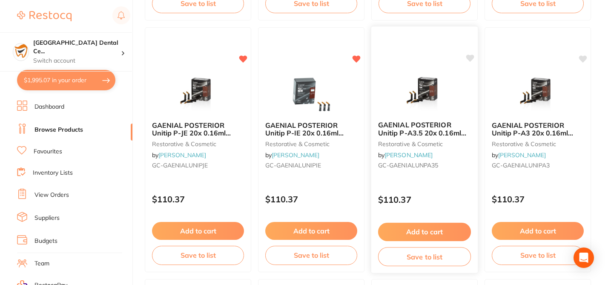
click at [470, 57] on icon at bounding box center [470, 57] width 8 height 7
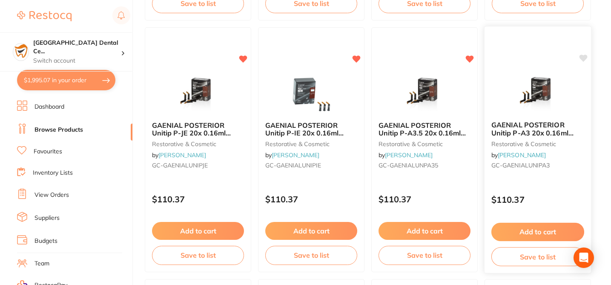
click at [582, 58] on icon at bounding box center [583, 57] width 8 height 7
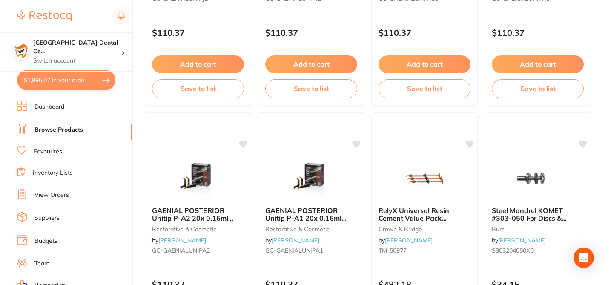
scroll to position [783, 0]
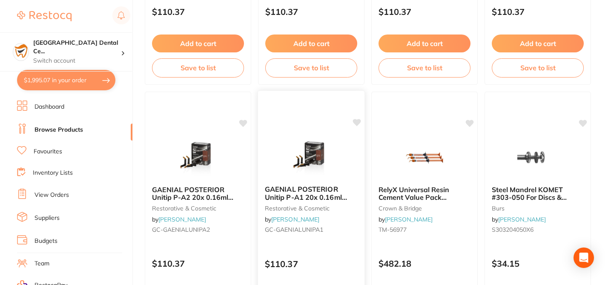
click at [360, 123] on icon at bounding box center [356, 122] width 9 height 9
click at [243, 123] on icon at bounding box center [244, 122] width 8 height 7
checkbox input "true"
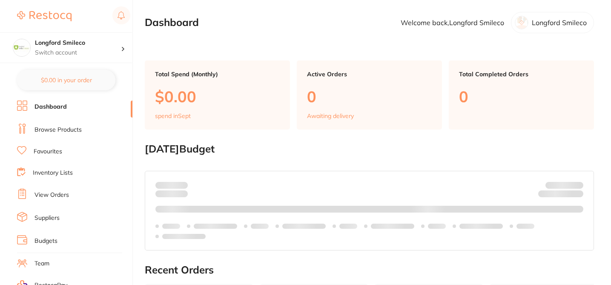
click at [79, 129] on link "Browse Products" at bounding box center [57, 130] width 47 height 9
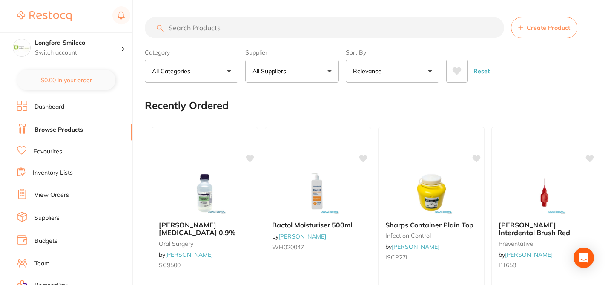
click at [291, 68] on button "All Suppliers" at bounding box center [292, 71] width 94 height 23
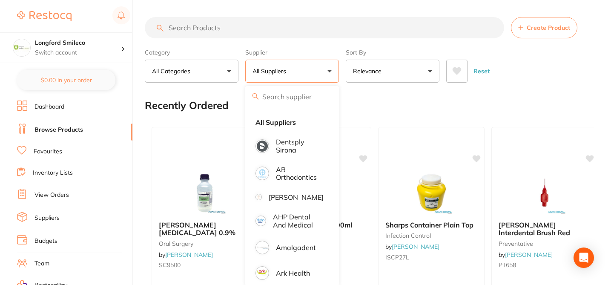
click at [284, 95] on input "search" at bounding box center [292, 96] width 94 height 21
type input "[PERSON_NAME]"
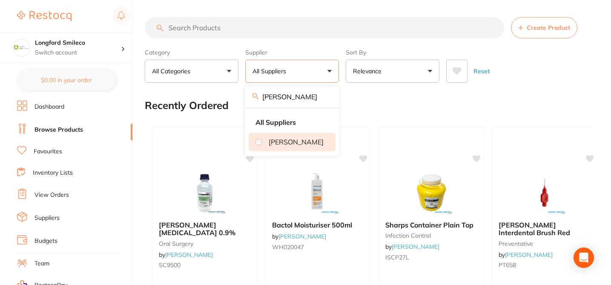
click at [297, 138] on p "[PERSON_NAME]" at bounding box center [296, 142] width 55 height 8
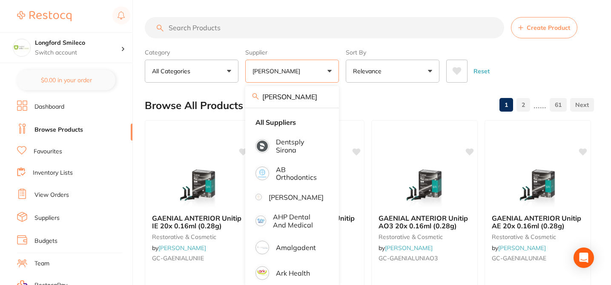
click at [367, 98] on div "Browse All Products 1 2 ...... 61" at bounding box center [369, 105] width 449 height 29
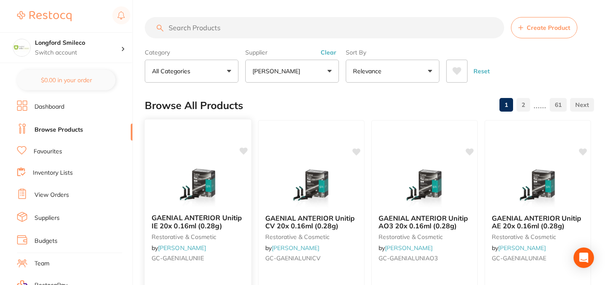
click at [246, 150] on icon at bounding box center [244, 150] width 8 height 7
click at [356, 150] on icon at bounding box center [357, 150] width 8 height 7
click at [472, 151] on icon at bounding box center [470, 150] width 8 height 7
click at [584, 151] on icon at bounding box center [583, 150] width 8 height 7
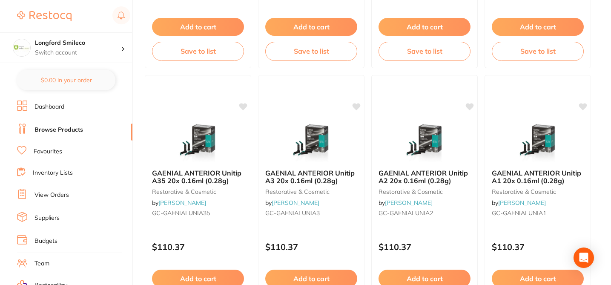
scroll to position [306, 0]
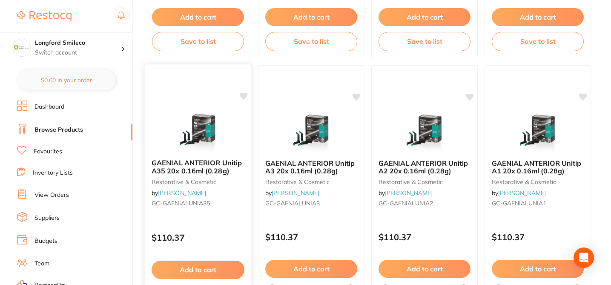
click at [244, 95] on icon at bounding box center [244, 95] width 8 height 7
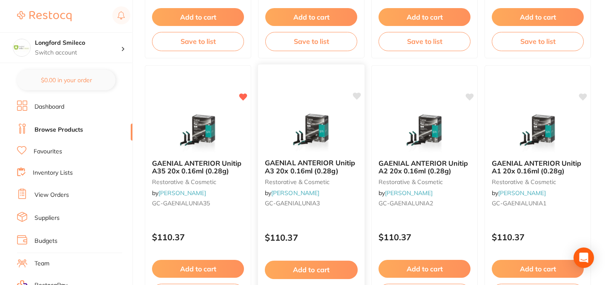
click at [359, 96] on icon at bounding box center [357, 95] width 8 height 7
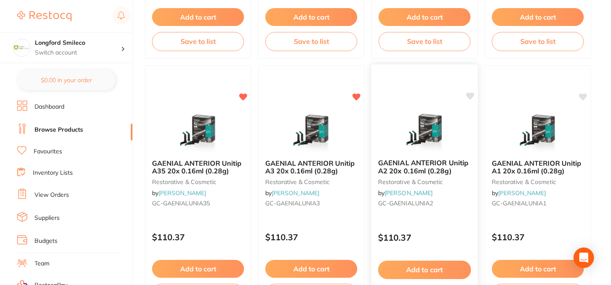
click at [471, 97] on icon at bounding box center [470, 95] width 8 height 7
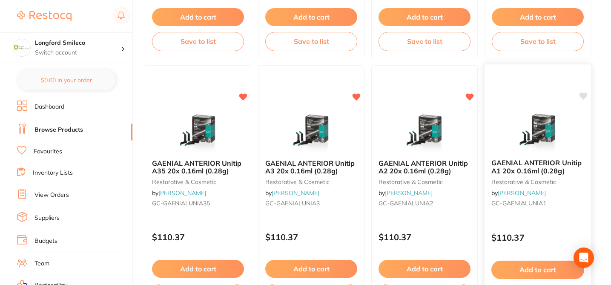
click at [585, 96] on icon at bounding box center [583, 95] width 8 height 7
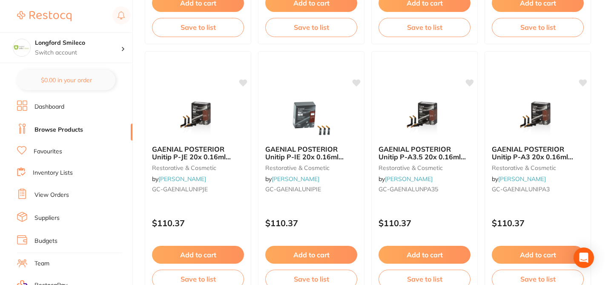
scroll to position [579, 0]
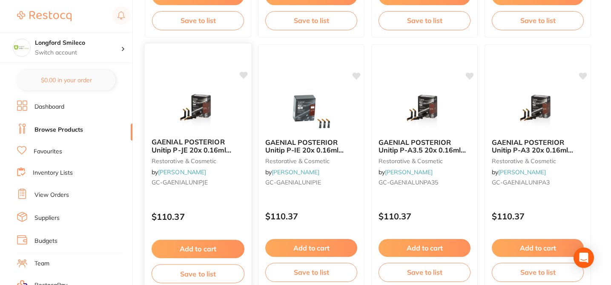
click at [249, 77] on div "GAENIAL POSTERIOR Unitip P-JE 20x 0.16ml (0.28g) restorative & cosmetic by Henr…" at bounding box center [198, 166] width 108 height 247
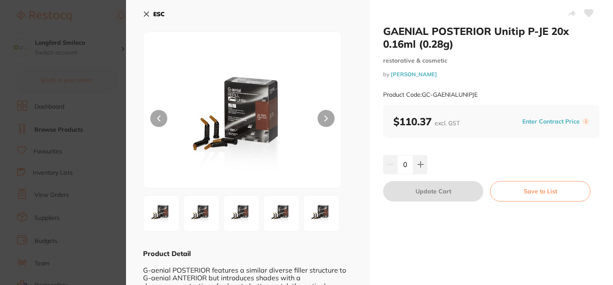
click at [70, 16] on section "GAENIAL POSTERIOR Unitip P-JE 20x 0.16ml (0.28g) restorative & cosmetic by Henr…" at bounding box center [306, 142] width 613 height 285
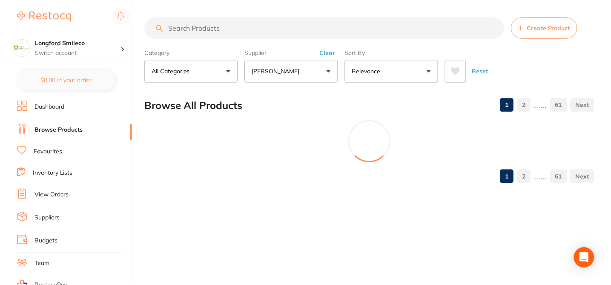
scroll to position [1, 0]
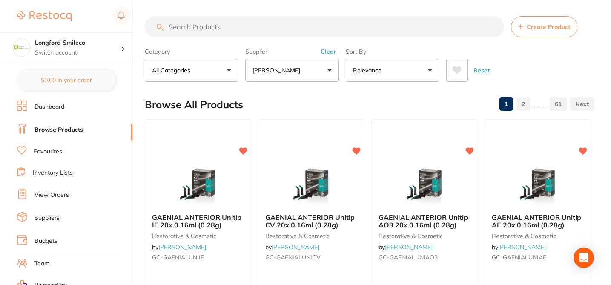
click at [337, 101] on div "Browse All Products 1 2 ...... 61" at bounding box center [369, 104] width 449 height 29
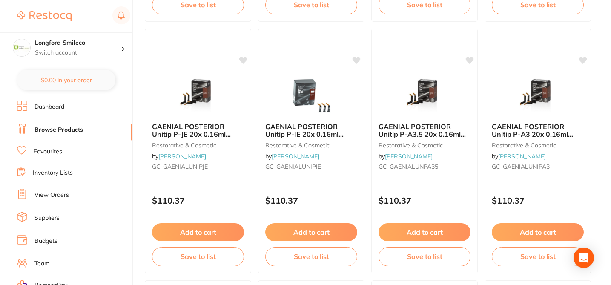
scroll to position [597, 0]
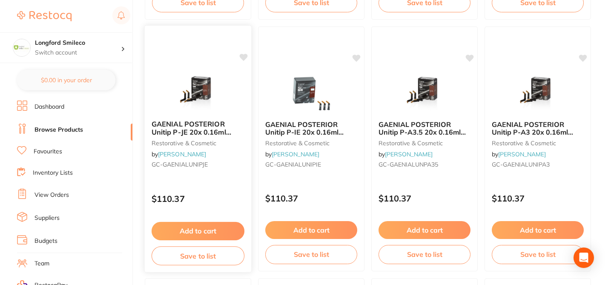
click at [244, 60] on icon at bounding box center [243, 57] width 9 height 9
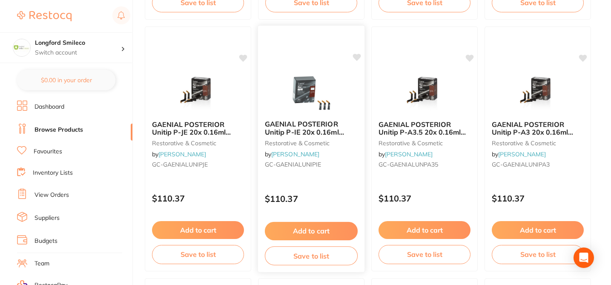
click at [360, 59] on icon at bounding box center [356, 57] width 9 height 9
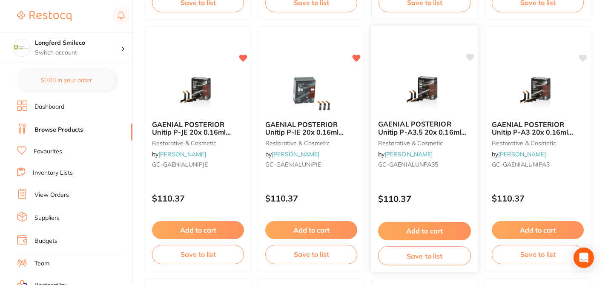
click at [473, 58] on icon at bounding box center [470, 57] width 9 height 9
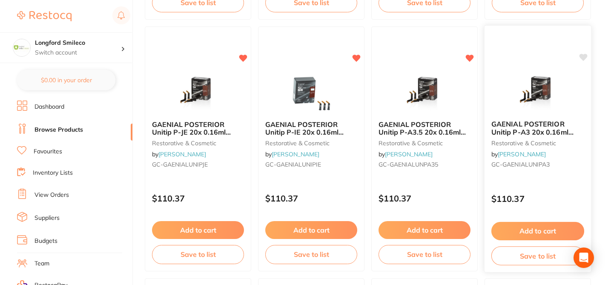
click at [586, 56] on icon at bounding box center [583, 57] width 8 height 7
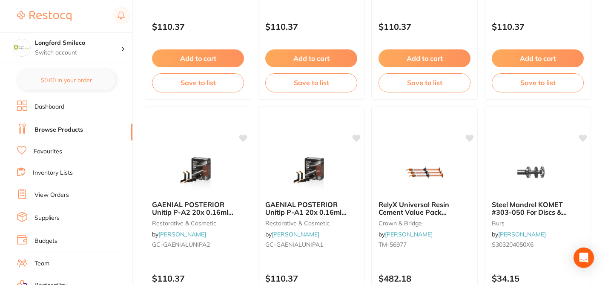
scroll to position [784, 0]
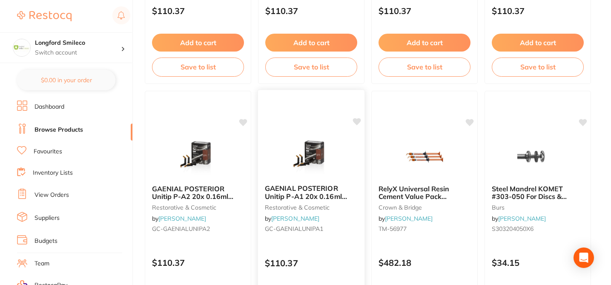
click at [359, 121] on icon at bounding box center [357, 121] width 8 height 7
click at [243, 121] on icon at bounding box center [244, 121] width 8 height 7
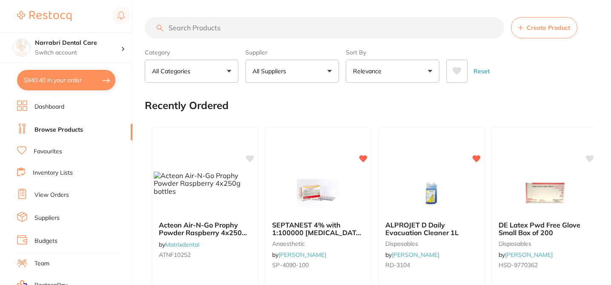
checkbox input "false"
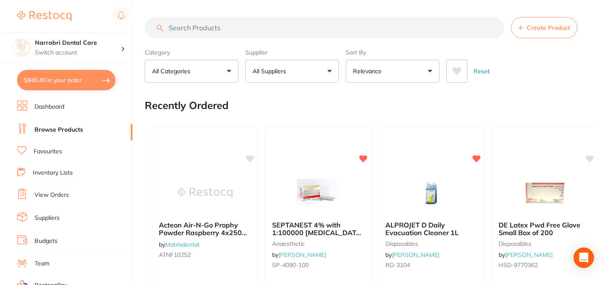
click at [330, 71] on button "All Suppliers" at bounding box center [292, 71] width 94 height 23
type input "henrys"
click at [284, 144] on p "[PERSON_NAME]" at bounding box center [296, 142] width 55 height 8
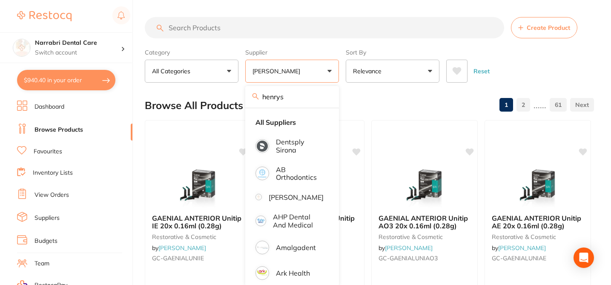
click at [365, 106] on div "Browse All Products 1 2 ...... 61" at bounding box center [369, 105] width 449 height 29
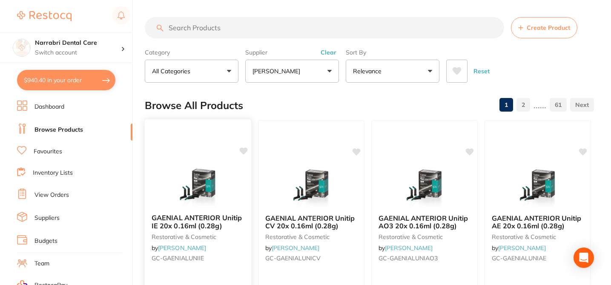
click at [245, 154] on icon at bounding box center [243, 151] width 9 height 9
click at [242, 154] on icon at bounding box center [243, 151] width 9 height 9
click at [241, 152] on icon at bounding box center [244, 150] width 8 height 7
click at [359, 152] on icon at bounding box center [356, 151] width 9 height 9
click at [466, 152] on icon at bounding box center [470, 151] width 9 height 9
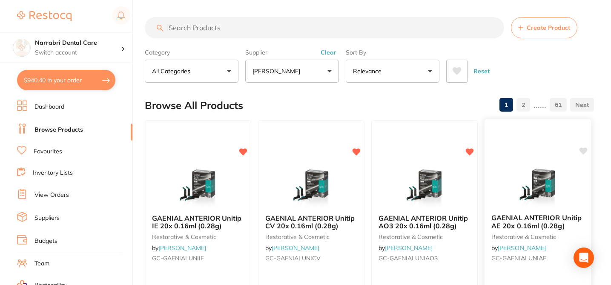
click at [584, 149] on icon at bounding box center [583, 150] width 8 height 7
click at [380, 105] on div "Browse All Products 1 2 ...... 61" at bounding box center [369, 105] width 449 height 29
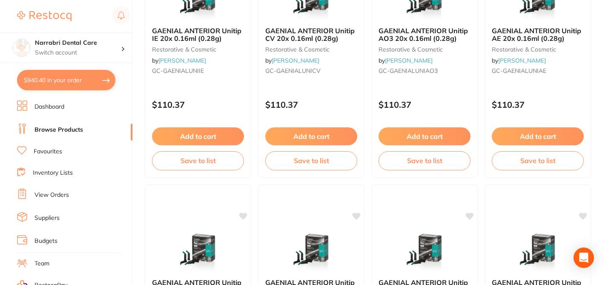
scroll to position [204, 0]
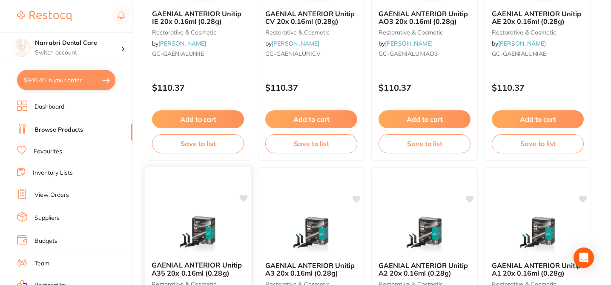
click at [245, 197] on icon at bounding box center [244, 197] width 8 height 7
click at [356, 198] on icon at bounding box center [357, 197] width 8 height 7
click at [471, 198] on icon at bounding box center [470, 197] width 8 height 7
click at [581, 197] on icon at bounding box center [583, 197] width 8 height 7
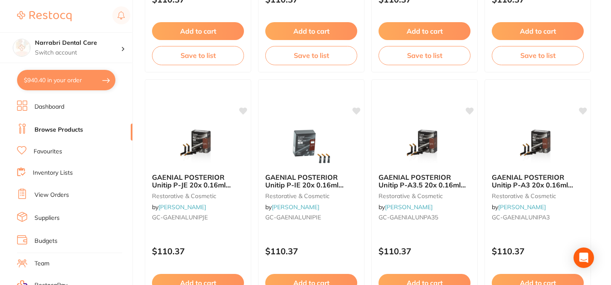
scroll to position [545, 0]
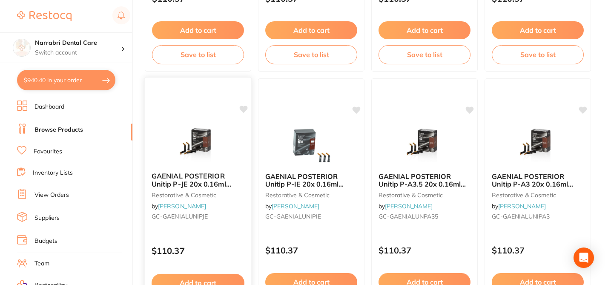
click at [242, 111] on icon at bounding box center [244, 109] width 8 height 7
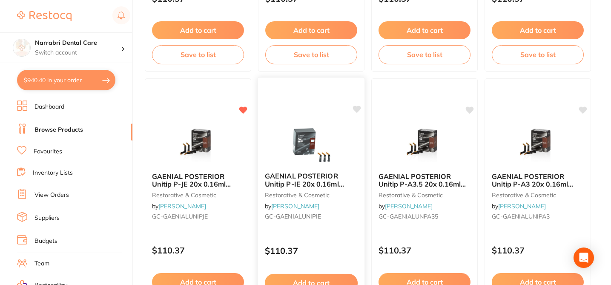
click at [359, 110] on icon at bounding box center [356, 109] width 9 height 9
click at [469, 110] on icon at bounding box center [470, 109] width 8 height 7
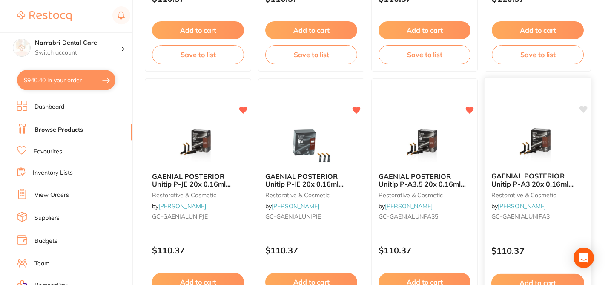
click at [583, 109] on icon at bounding box center [583, 109] width 8 height 7
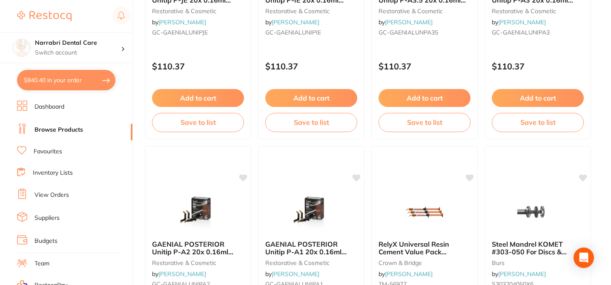
scroll to position [749, 0]
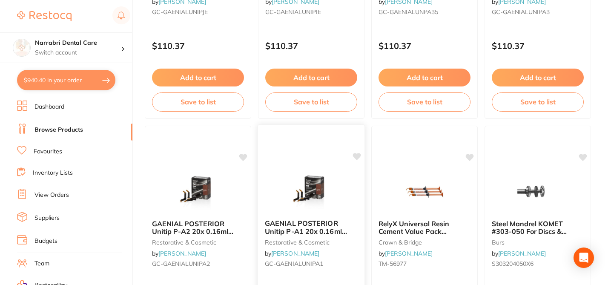
click at [358, 153] on icon at bounding box center [357, 156] width 8 height 7
click at [245, 154] on icon at bounding box center [244, 156] width 8 height 7
checkbox input "true"
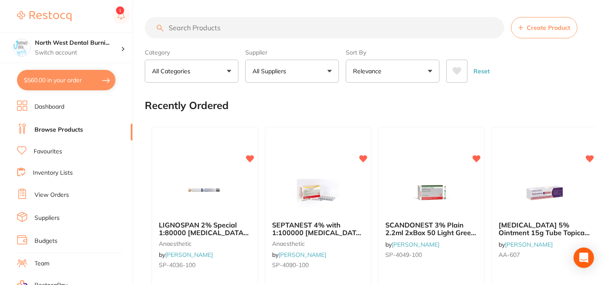
click at [280, 74] on p "All Suppliers" at bounding box center [270, 71] width 37 height 9
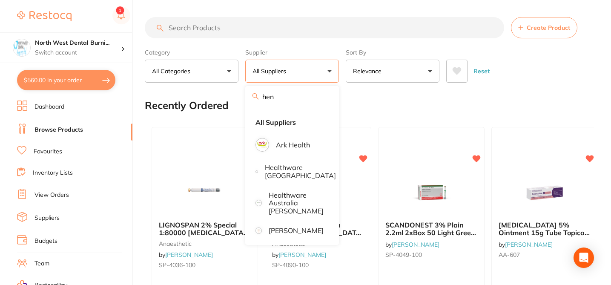
type input "[PERSON_NAME]"
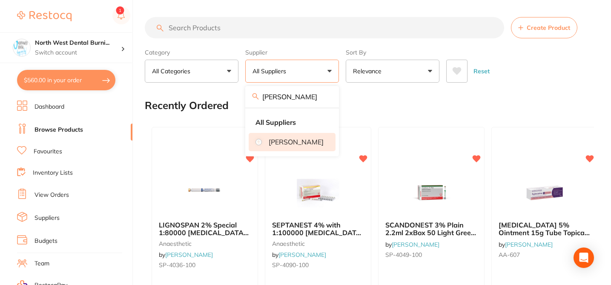
click at [292, 145] on p "[PERSON_NAME]" at bounding box center [296, 142] width 55 height 8
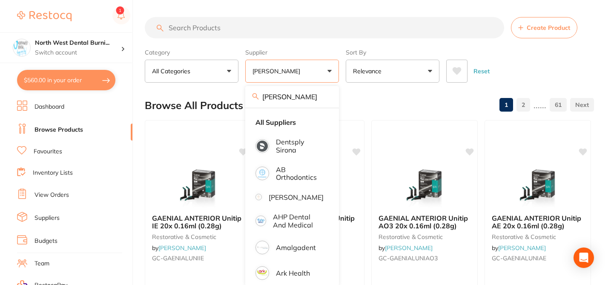
click at [203, 93] on div "Browse All Products 1 2 ...... 61" at bounding box center [369, 105] width 449 height 29
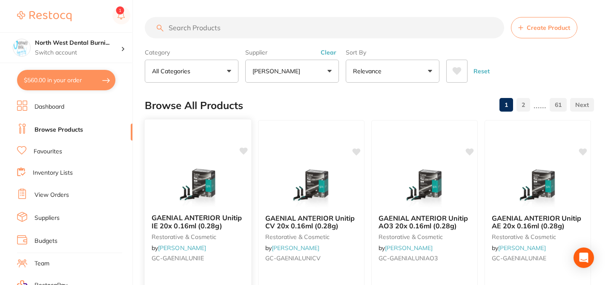
click at [241, 151] on icon at bounding box center [244, 150] width 8 height 7
click at [358, 154] on icon at bounding box center [356, 151] width 9 height 9
click at [466, 150] on icon at bounding box center [470, 151] width 9 height 9
click at [586, 150] on icon at bounding box center [583, 150] width 8 height 7
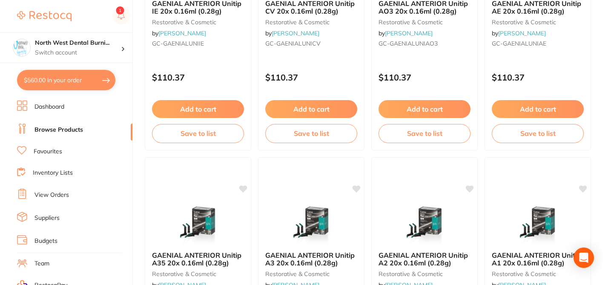
scroll to position [238, 0]
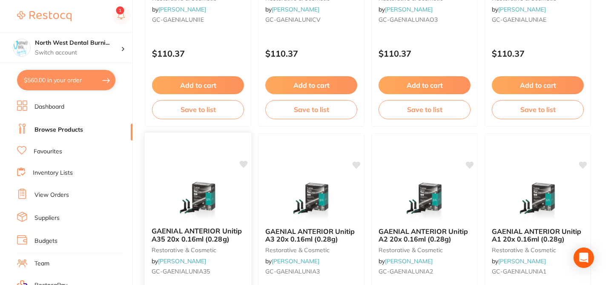
click at [246, 166] on icon at bounding box center [243, 164] width 9 height 9
click at [353, 165] on icon at bounding box center [356, 164] width 9 height 9
click at [471, 164] on icon at bounding box center [470, 163] width 8 height 7
click at [580, 165] on icon at bounding box center [583, 164] width 9 height 9
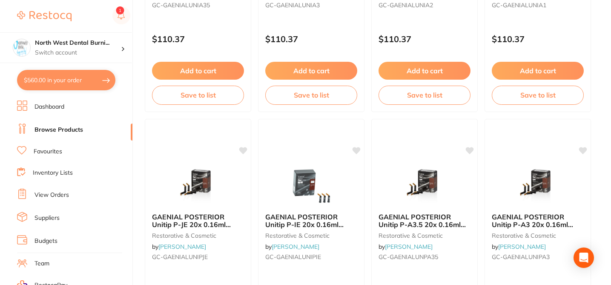
scroll to position [545, 0]
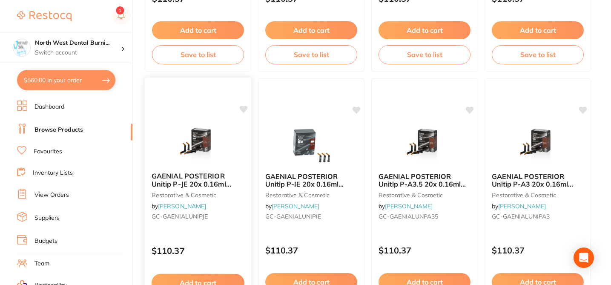
click at [247, 111] on icon at bounding box center [243, 109] width 9 height 9
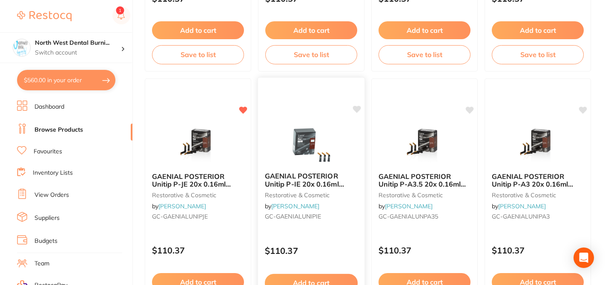
click at [356, 109] on icon at bounding box center [357, 109] width 8 height 7
click at [469, 109] on icon at bounding box center [470, 109] width 8 height 7
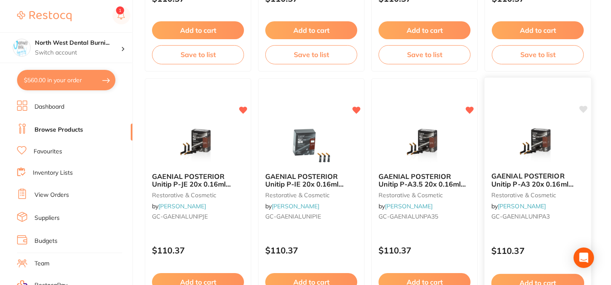
click at [586, 110] on icon at bounding box center [583, 109] width 8 height 7
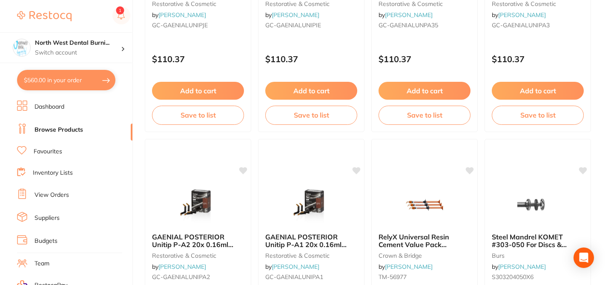
scroll to position [749, 0]
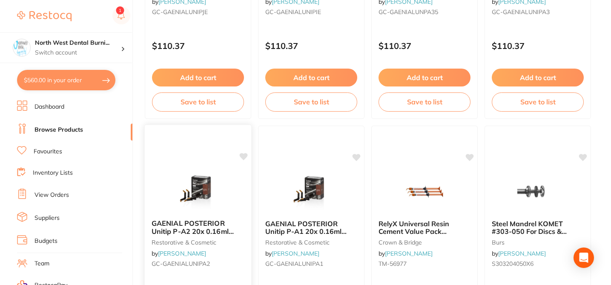
click at [247, 156] on icon at bounding box center [244, 156] width 8 height 7
click at [357, 156] on icon at bounding box center [357, 156] width 8 height 7
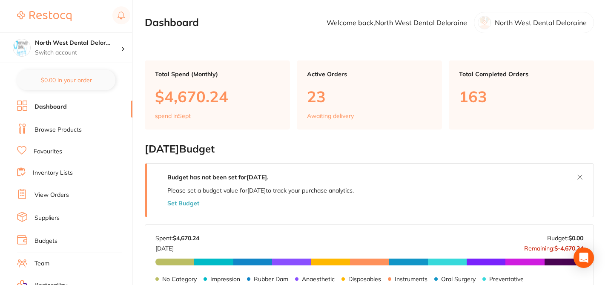
click at [69, 131] on link "Browse Products" at bounding box center [57, 130] width 47 height 9
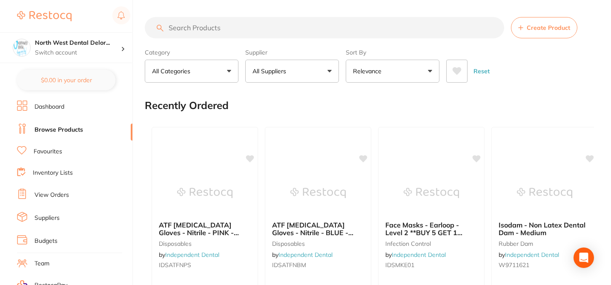
click at [327, 73] on button "All Suppliers" at bounding box center [292, 71] width 94 height 23
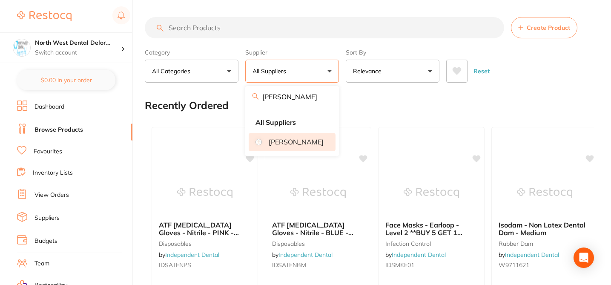
type input "[PERSON_NAME]"
click at [268, 148] on li "[PERSON_NAME]" at bounding box center [292, 142] width 87 height 18
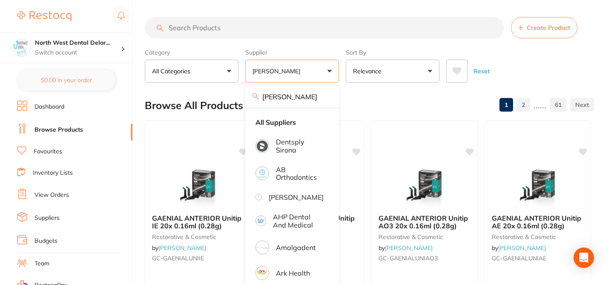
click at [376, 100] on div "Browse All Products 1 2 ...... 61" at bounding box center [369, 105] width 449 height 29
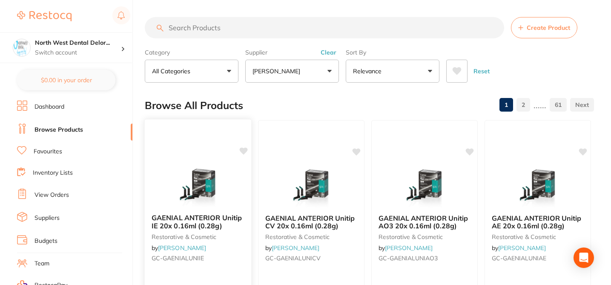
click at [246, 152] on icon at bounding box center [244, 150] width 8 height 7
click at [360, 152] on icon at bounding box center [356, 151] width 9 height 9
click at [470, 150] on icon at bounding box center [470, 150] width 8 height 7
click at [586, 152] on icon at bounding box center [583, 151] width 9 height 9
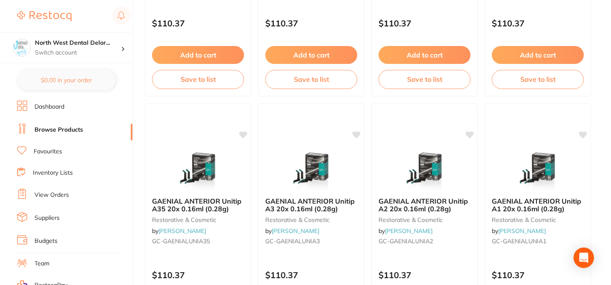
scroll to position [272, 0]
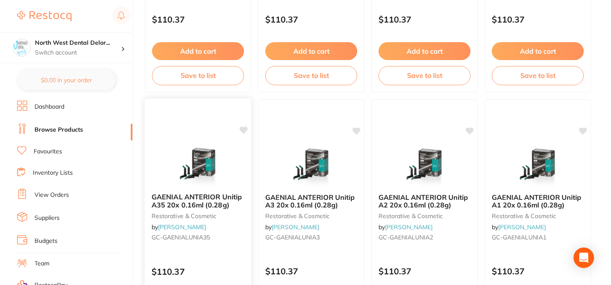
click at [245, 130] on icon at bounding box center [244, 129] width 8 height 7
click at [356, 132] on icon at bounding box center [357, 129] width 8 height 7
click at [470, 130] on icon at bounding box center [470, 129] width 8 height 7
click at [583, 129] on icon at bounding box center [583, 129] width 8 height 7
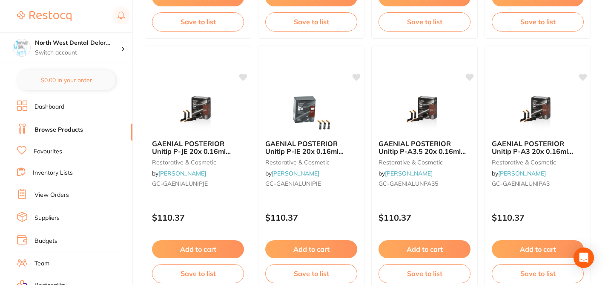
scroll to position [596, 0]
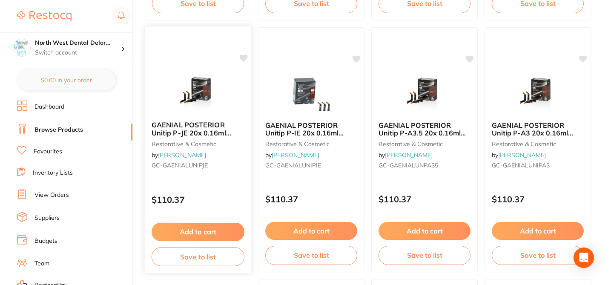
click at [244, 58] on icon at bounding box center [244, 57] width 8 height 7
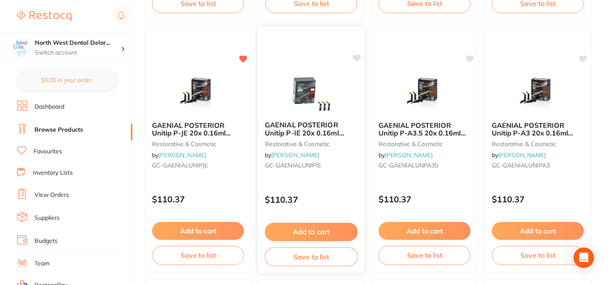
click at [355, 60] on icon at bounding box center [356, 58] width 9 height 9
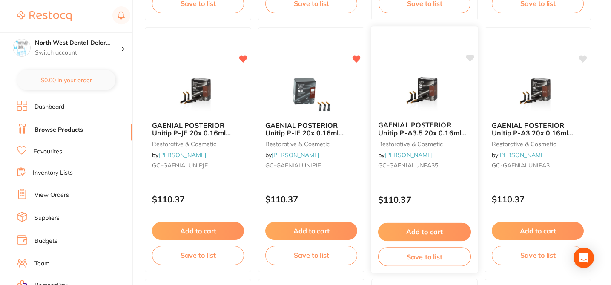
click at [469, 58] on icon at bounding box center [470, 57] width 8 height 7
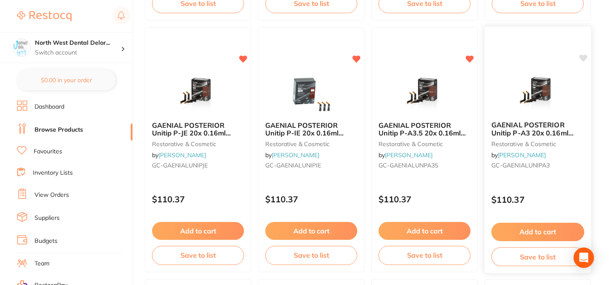
click at [583, 60] on icon at bounding box center [583, 57] width 8 height 7
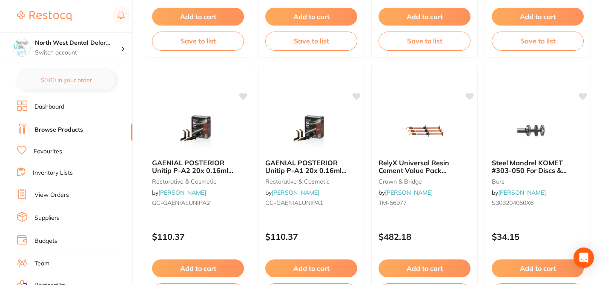
scroll to position [817, 0]
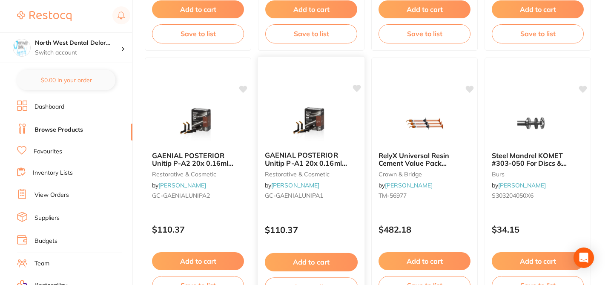
click at [355, 89] on icon at bounding box center [357, 88] width 8 height 7
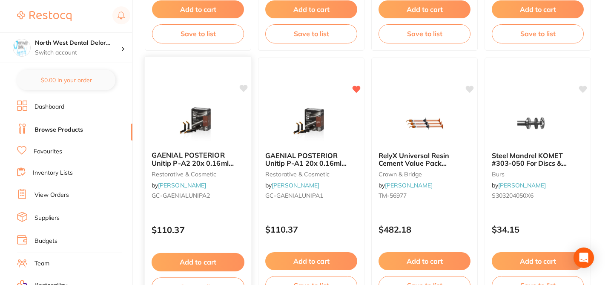
click at [241, 89] on icon at bounding box center [244, 88] width 8 height 7
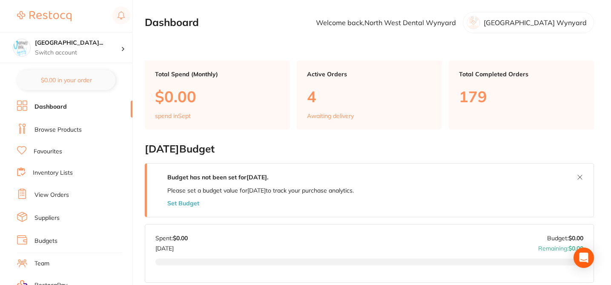
click at [81, 130] on link "Browse Products" at bounding box center [57, 130] width 47 height 9
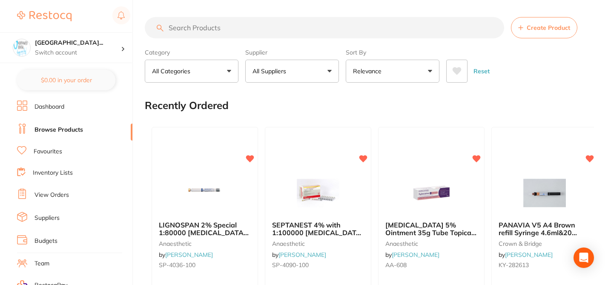
click at [305, 71] on button "All Suppliers" at bounding box center [292, 71] width 94 height 23
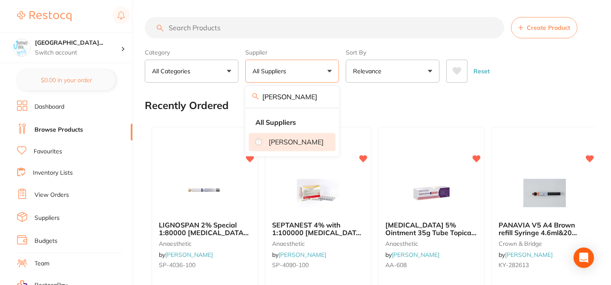
type input "[PERSON_NAME]"
click at [273, 148] on li "[PERSON_NAME]" at bounding box center [292, 142] width 87 height 18
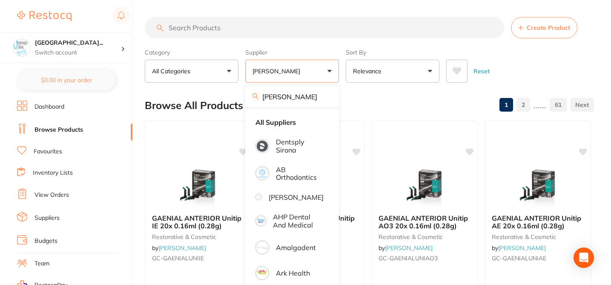
click at [374, 95] on div "Browse All Products 1 2 ...... 61" at bounding box center [369, 105] width 449 height 29
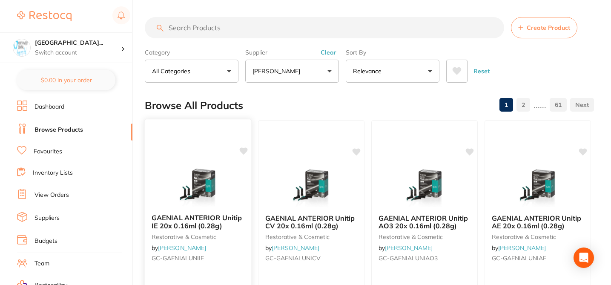
click at [244, 153] on icon at bounding box center [244, 150] width 8 height 7
click at [357, 152] on icon at bounding box center [357, 150] width 8 height 7
click at [468, 152] on icon at bounding box center [470, 150] width 8 height 7
click at [583, 151] on icon at bounding box center [583, 150] width 8 height 7
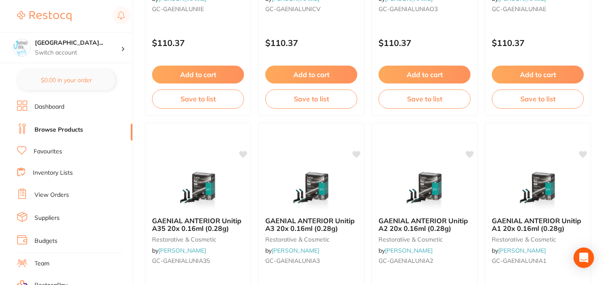
scroll to position [289, 0]
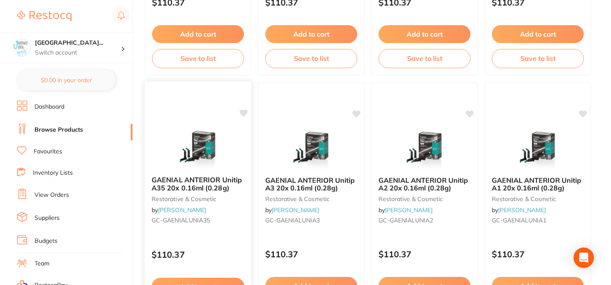
click at [244, 114] on icon at bounding box center [244, 112] width 8 height 7
click at [359, 114] on icon at bounding box center [356, 113] width 9 height 9
click at [470, 111] on icon at bounding box center [470, 112] width 8 height 7
click at [584, 114] on icon at bounding box center [583, 112] width 8 height 7
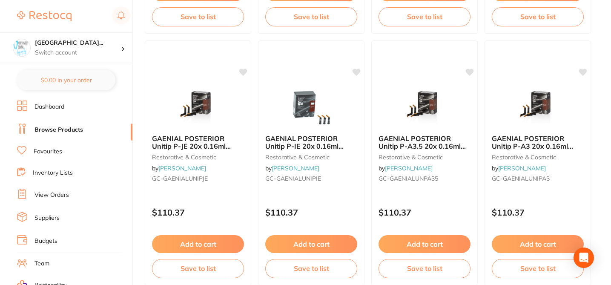
scroll to position [613, 0]
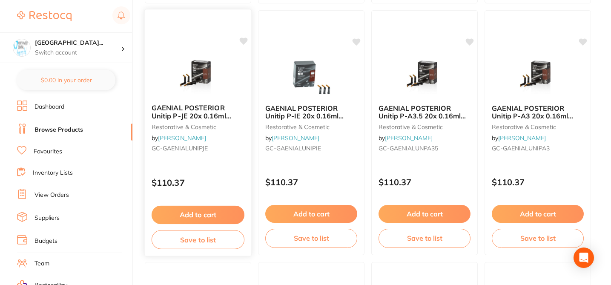
click at [245, 39] on icon at bounding box center [244, 40] width 8 height 7
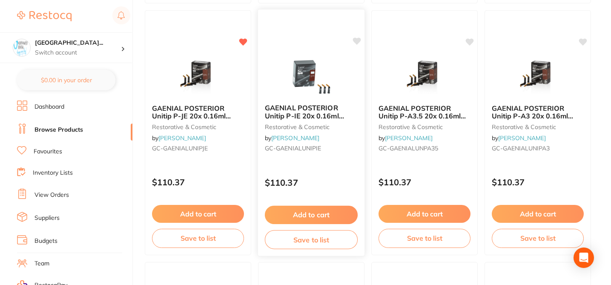
click at [357, 40] on icon at bounding box center [357, 40] width 8 height 7
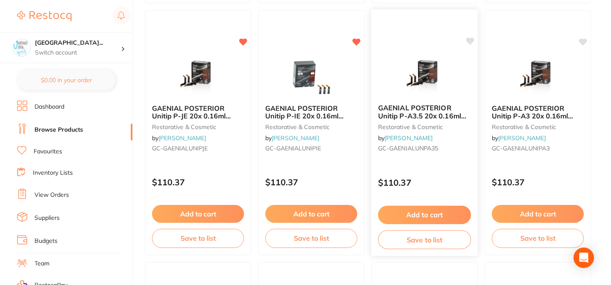
click at [470, 43] on icon at bounding box center [470, 40] width 8 height 7
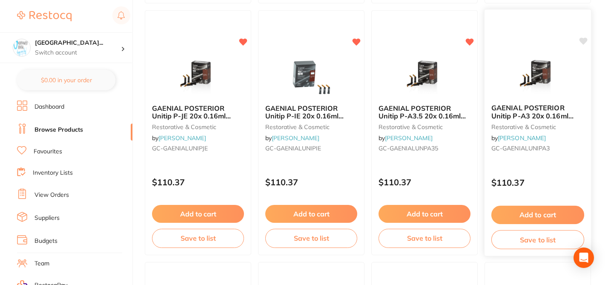
click at [581, 41] on icon at bounding box center [583, 40] width 8 height 7
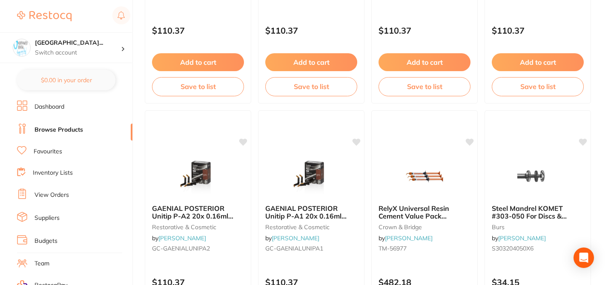
scroll to position [766, 0]
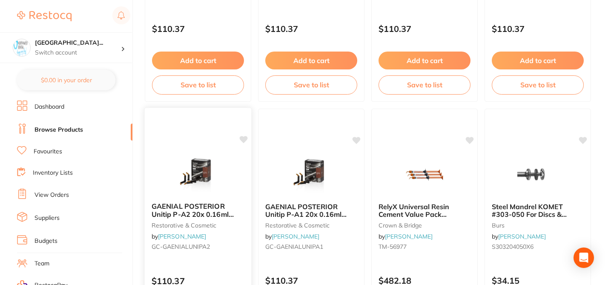
click at [247, 139] on icon at bounding box center [243, 139] width 9 height 9
click at [358, 139] on icon at bounding box center [357, 139] width 8 height 7
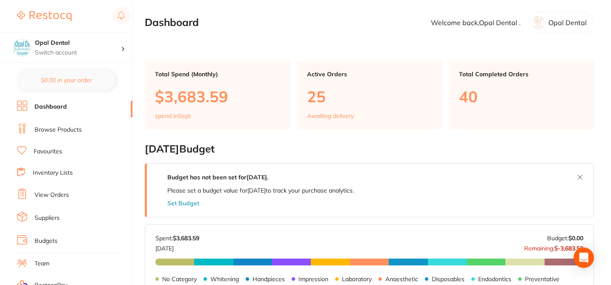
click at [65, 126] on link "Browse Products" at bounding box center [57, 130] width 47 height 9
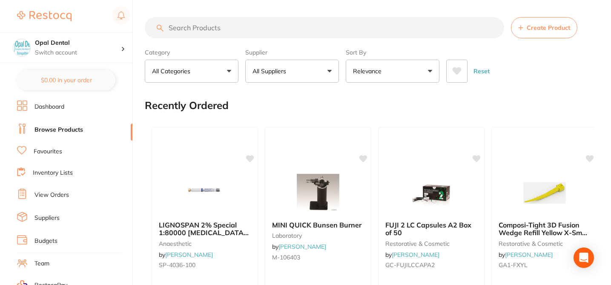
click at [316, 72] on button "All Suppliers" at bounding box center [292, 71] width 94 height 23
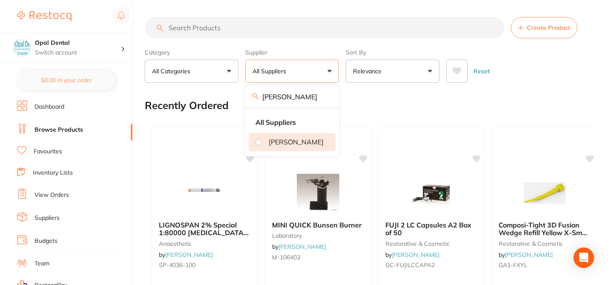
type input "[PERSON_NAME]"
click at [270, 149] on li "[PERSON_NAME]" at bounding box center [292, 142] width 87 height 18
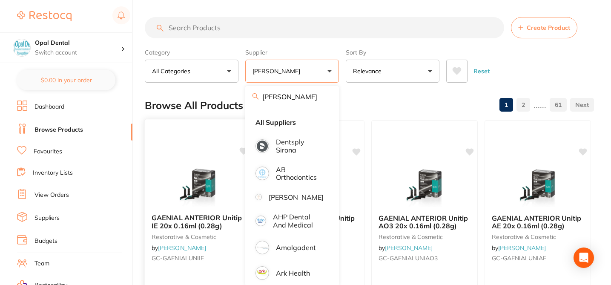
click at [243, 150] on icon at bounding box center [244, 150] width 8 height 7
click at [356, 150] on icon at bounding box center [357, 150] width 8 height 7
click at [470, 150] on icon at bounding box center [470, 150] width 8 height 7
click at [583, 150] on icon at bounding box center [583, 150] width 8 height 7
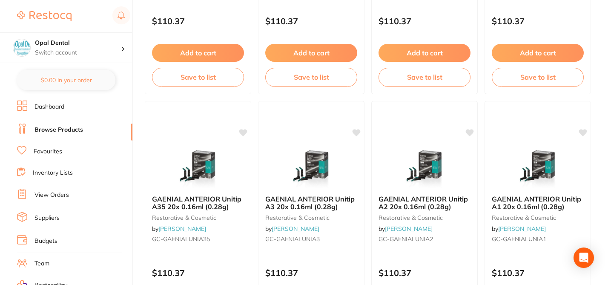
scroll to position [272, 0]
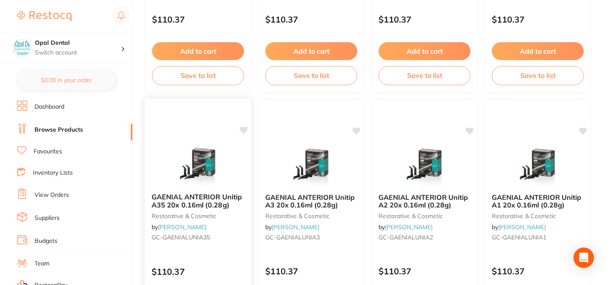
click at [246, 130] on icon at bounding box center [244, 129] width 8 height 7
click at [360, 128] on icon at bounding box center [357, 129] width 8 height 7
click at [469, 129] on icon at bounding box center [470, 129] width 8 height 7
click at [582, 130] on icon at bounding box center [583, 129] width 8 height 7
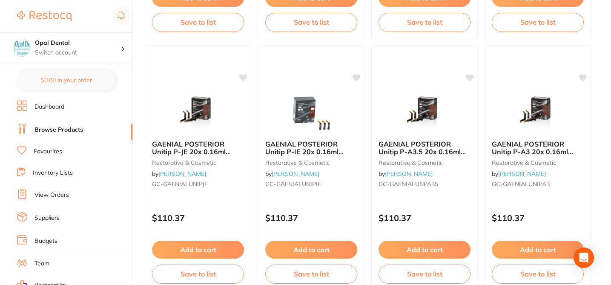
scroll to position [579, 0]
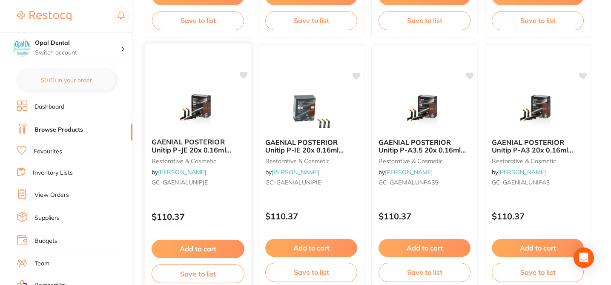
click at [242, 76] on icon at bounding box center [244, 74] width 8 height 7
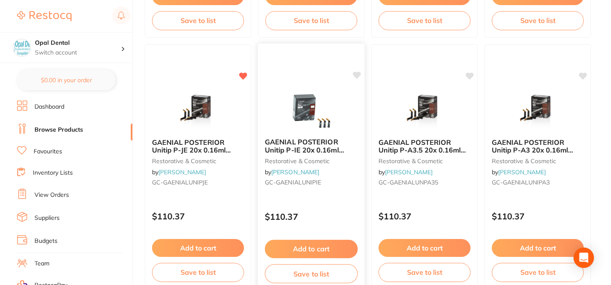
click at [356, 74] on icon at bounding box center [357, 74] width 8 height 7
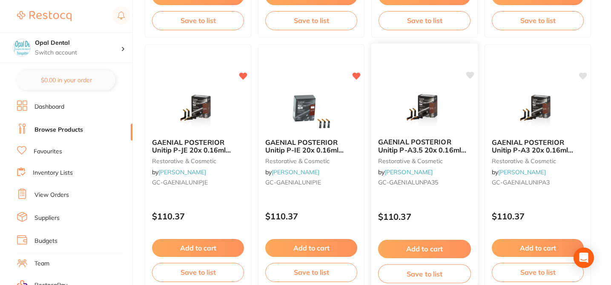
click at [471, 74] on icon at bounding box center [470, 74] width 8 height 7
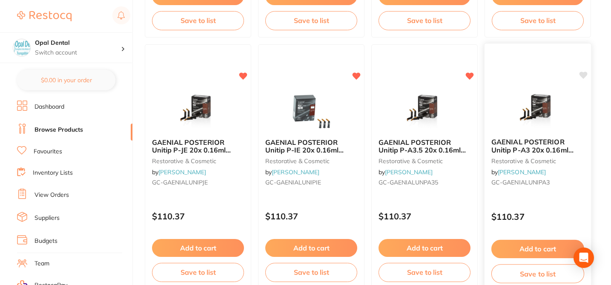
click at [583, 74] on icon at bounding box center [583, 74] width 8 height 7
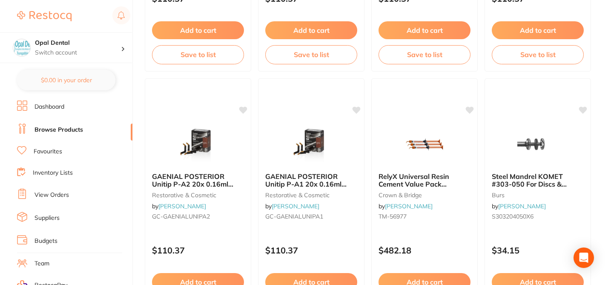
scroll to position [800, 0]
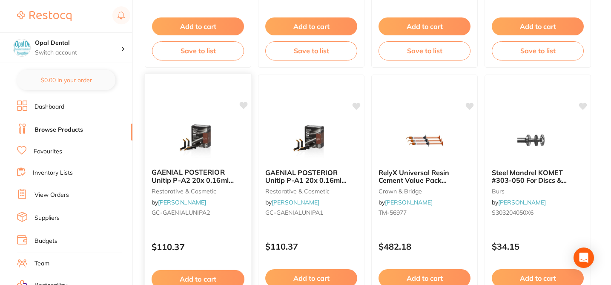
click at [246, 103] on icon at bounding box center [244, 105] width 8 height 7
click at [361, 104] on div "GAENIAL POSTERIOR Unitip P-A1 20x 0.16ml (0.28g) restorative & cosmetic by [PER…" at bounding box center [311, 196] width 108 height 247
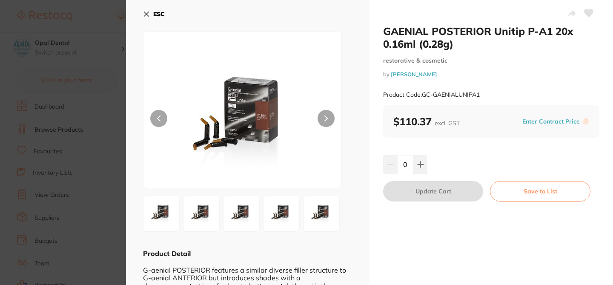
click at [589, 14] on icon at bounding box center [588, 13] width 9 height 8
click at [94, 23] on section "GAENIAL POSTERIOR Unitip P-A1 20x 0.16ml (0.28g) restorative & cosmetic by Henr…" at bounding box center [306, 142] width 613 height 285
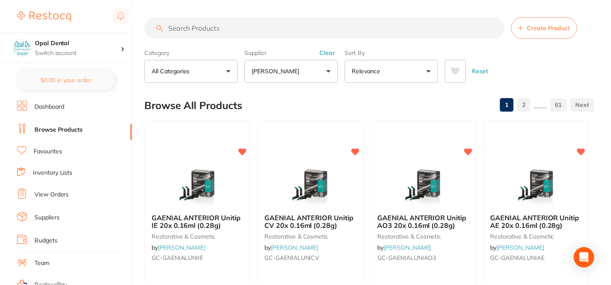
scroll to position [800, 0]
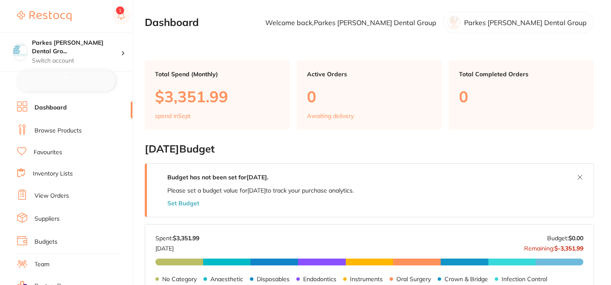
checkbox input "false"
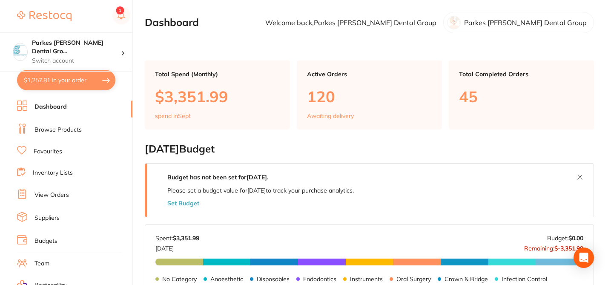
click at [74, 129] on link "Browse Products" at bounding box center [57, 130] width 47 height 9
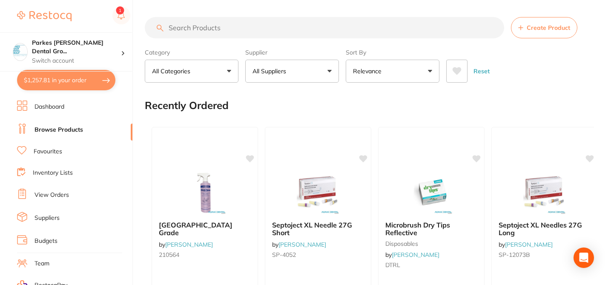
click at [289, 73] on p "All Suppliers" at bounding box center [270, 71] width 37 height 9
type input "henry schein"
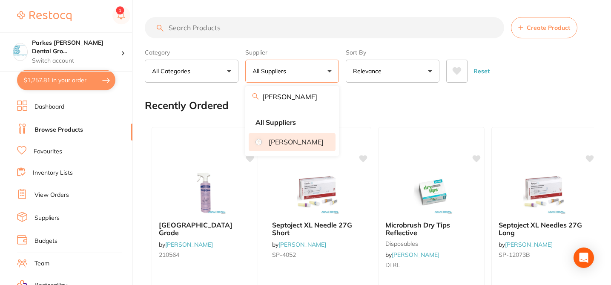
click at [276, 144] on p "[PERSON_NAME]" at bounding box center [296, 142] width 55 height 8
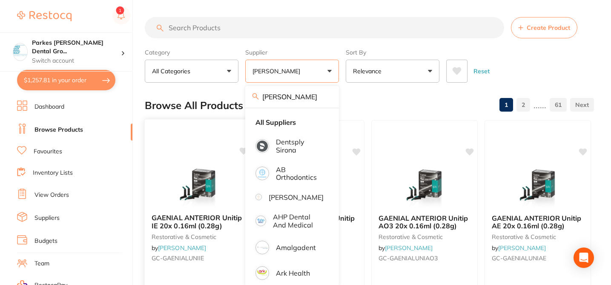
click at [242, 151] on icon at bounding box center [244, 150] width 8 height 7
click at [354, 150] on icon at bounding box center [357, 150] width 8 height 7
click at [472, 149] on icon at bounding box center [470, 150] width 8 height 7
click at [583, 151] on icon at bounding box center [583, 150] width 8 height 7
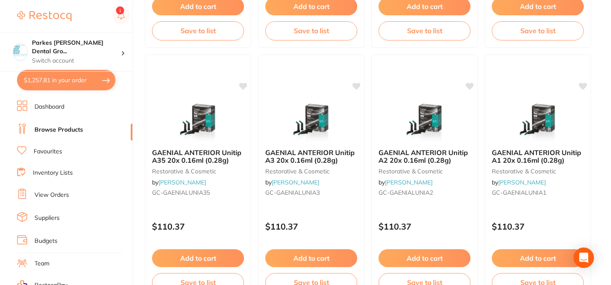
scroll to position [323, 0]
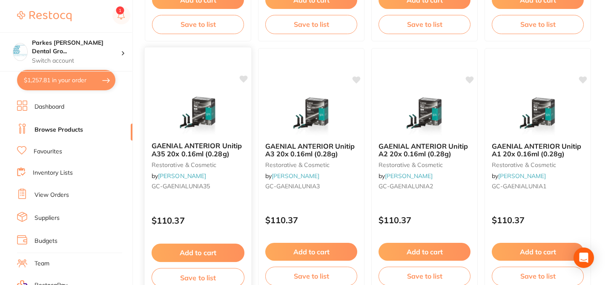
click at [245, 77] on icon at bounding box center [244, 78] width 8 height 7
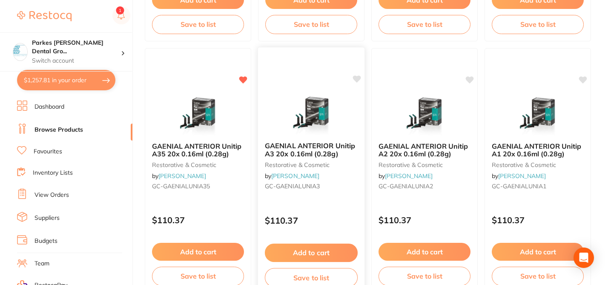
click at [355, 78] on icon at bounding box center [357, 78] width 8 height 7
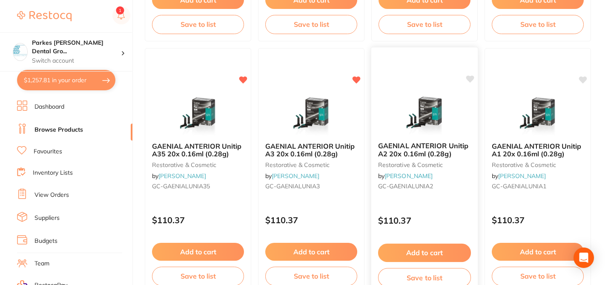
click at [469, 78] on icon at bounding box center [470, 78] width 8 height 7
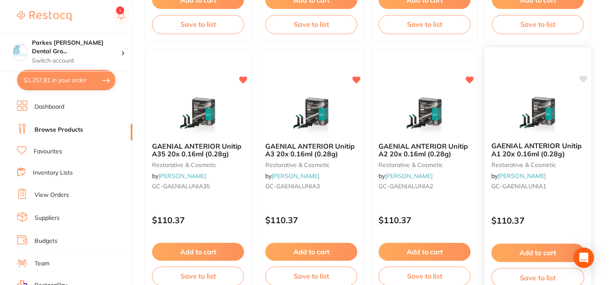
click at [584, 78] on icon at bounding box center [583, 78] width 8 height 7
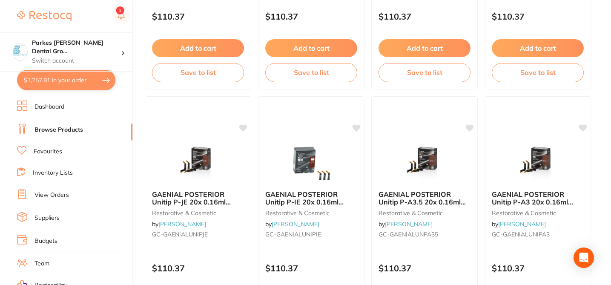
scroll to position [528, 0]
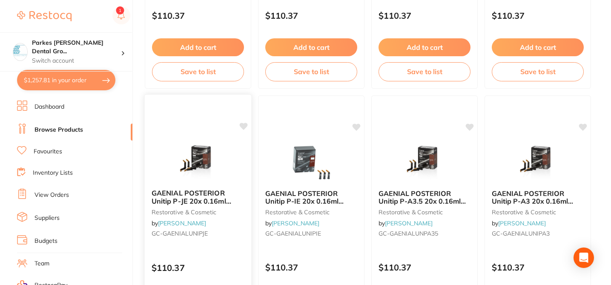
click at [245, 126] on icon at bounding box center [244, 126] width 8 height 7
click at [355, 124] on icon at bounding box center [357, 126] width 8 height 7
click at [471, 125] on icon at bounding box center [470, 126] width 8 height 7
click at [585, 124] on icon at bounding box center [583, 126] width 8 height 7
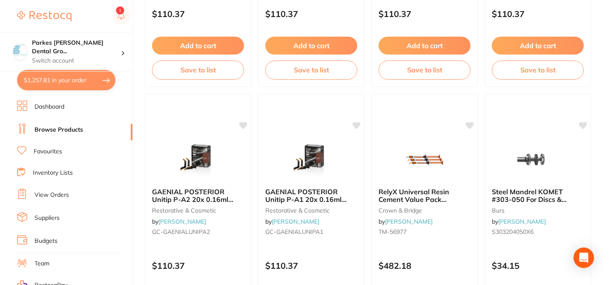
scroll to position [783, 0]
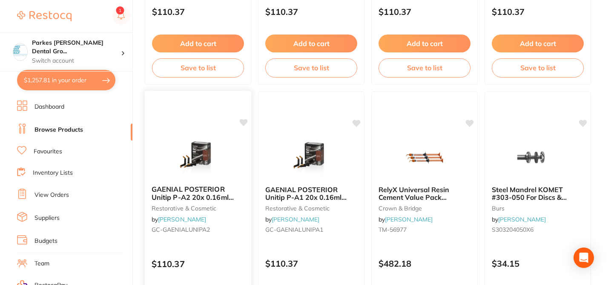
click at [246, 126] on icon at bounding box center [243, 122] width 9 height 9
click at [357, 123] on icon at bounding box center [357, 122] width 8 height 7
checkbox input "true"
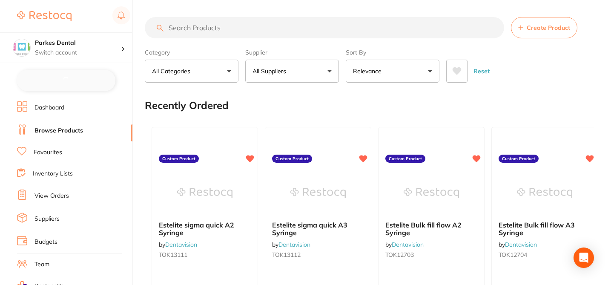
click at [279, 67] on p "All Suppliers" at bounding box center [270, 71] width 37 height 9
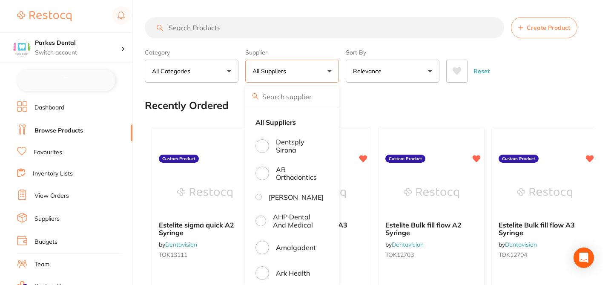
type input "h"
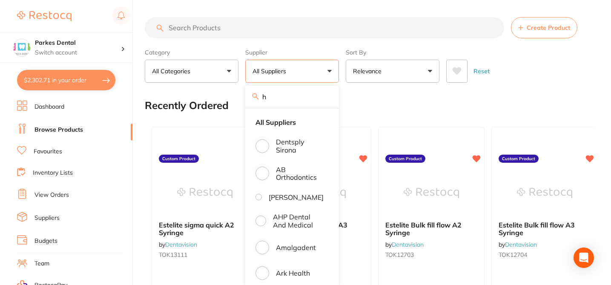
checkbox input "false"
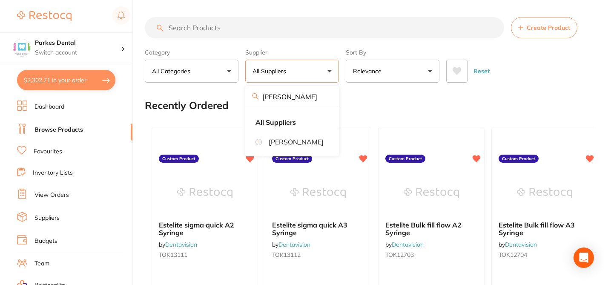
type input "[PERSON_NAME]"
click at [289, 146] on p "[PERSON_NAME]" at bounding box center [296, 142] width 55 height 8
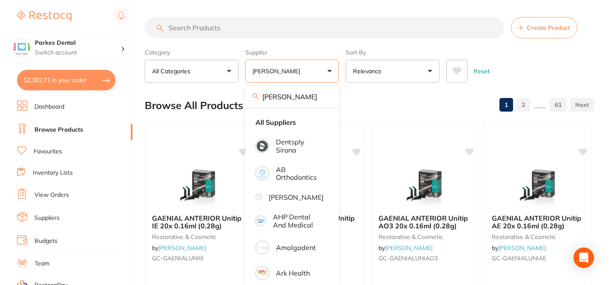
click at [363, 109] on div "Browse All Products 1 2 ...... 61" at bounding box center [369, 105] width 449 height 29
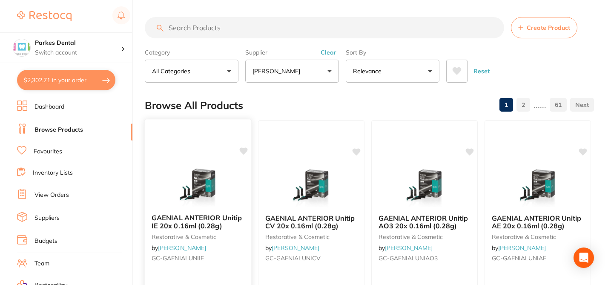
click at [244, 149] on icon at bounding box center [244, 150] width 8 height 7
click at [358, 151] on icon at bounding box center [357, 150] width 8 height 7
click at [470, 149] on icon at bounding box center [470, 150] width 8 height 7
click at [585, 153] on icon at bounding box center [583, 151] width 9 height 9
click at [450, 112] on div "Browse All Products 1 2 ...... 61" at bounding box center [369, 105] width 449 height 29
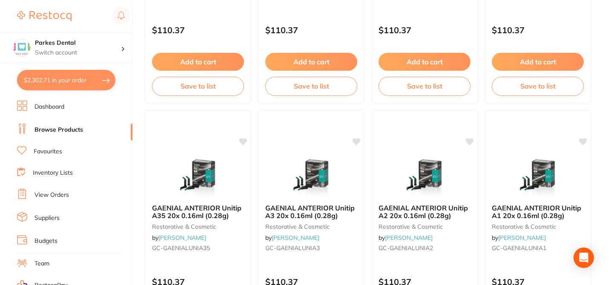
scroll to position [289, 0]
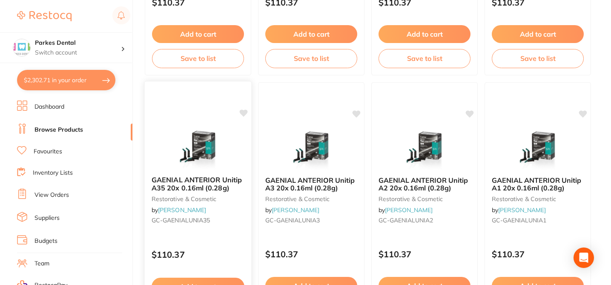
click at [243, 110] on icon at bounding box center [244, 112] width 8 height 7
click at [356, 113] on icon at bounding box center [357, 112] width 8 height 7
click at [471, 112] on icon at bounding box center [470, 112] width 8 height 7
click at [583, 111] on icon at bounding box center [583, 112] width 8 height 7
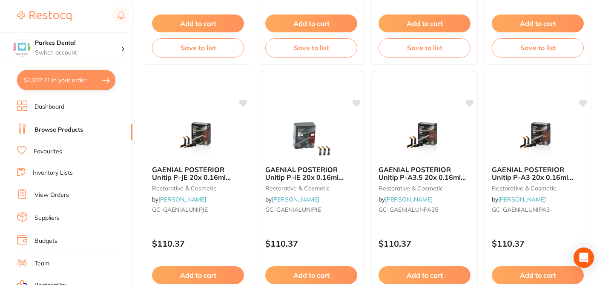
scroll to position [562, 0]
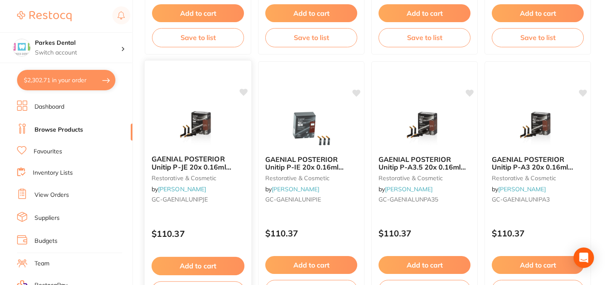
click at [243, 94] on icon at bounding box center [244, 92] width 8 height 7
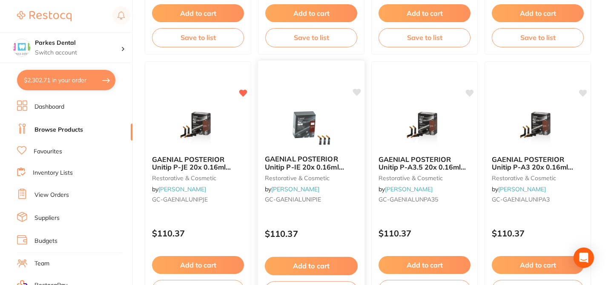
click at [357, 93] on icon at bounding box center [357, 92] width 8 height 7
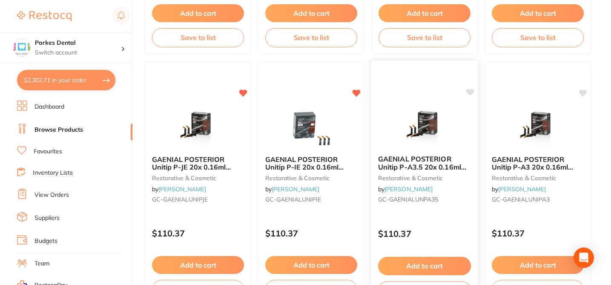
click at [471, 94] on icon at bounding box center [470, 92] width 8 height 7
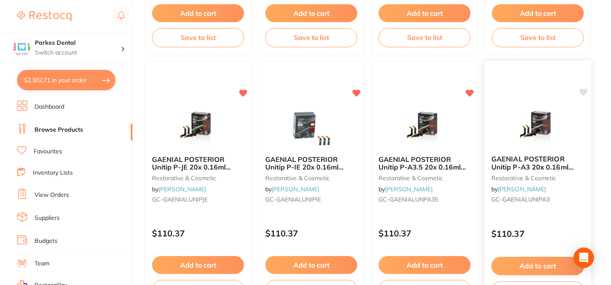
click at [581, 94] on icon at bounding box center [583, 92] width 8 height 7
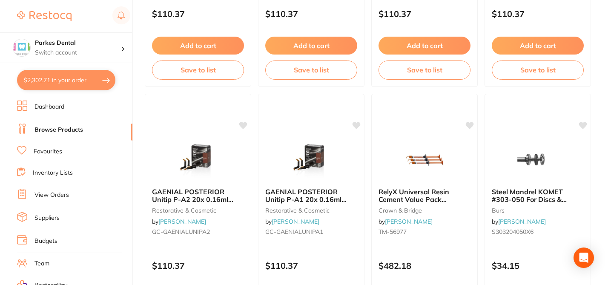
scroll to position [783, 0]
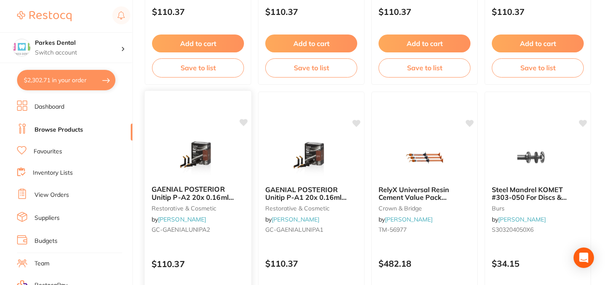
click at [246, 121] on icon at bounding box center [244, 122] width 8 height 7
click at [357, 123] on icon at bounding box center [357, 122] width 8 height 7
checkbox input "true"
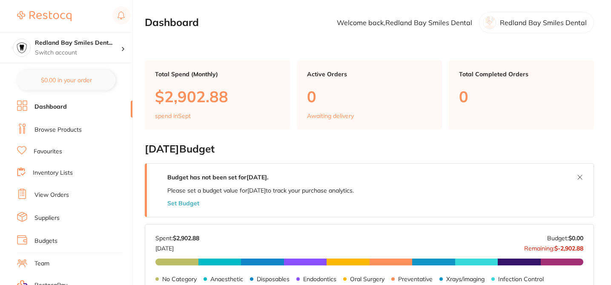
click at [73, 130] on link "Browse Products" at bounding box center [57, 130] width 47 height 9
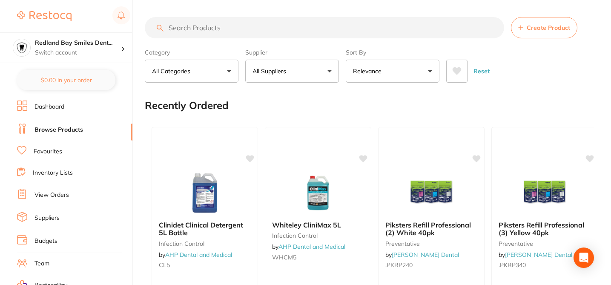
click at [295, 72] on button "All Suppliers" at bounding box center [292, 71] width 94 height 23
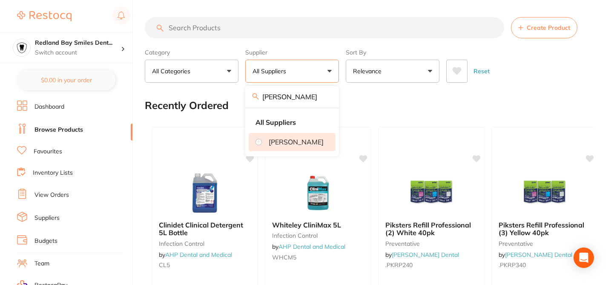
type input "[PERSON_NAME]"
click at [277, 146] on p "[PERSON_NAME]" at bounding box center [296, 142] width 55 height 8
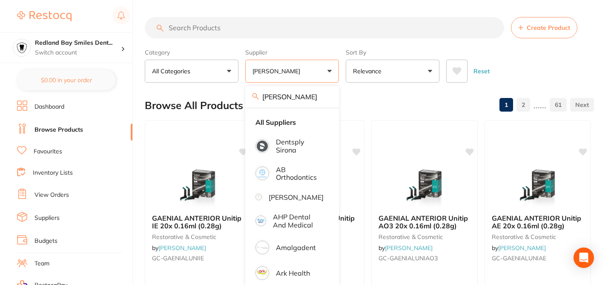
click at [355, 96] on div "Browse All Products 1 2 ...... 61" at bounding box center [369, 105] width 449 height 29
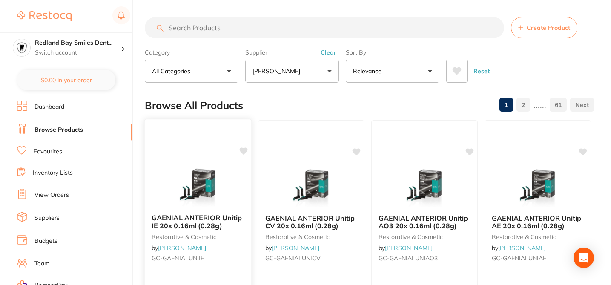
click at [243, 150] on icon at bounding box center [244, 150] width 8 height 7
click at [358, 150] on icon at bounding box center [357, 150] width 8 height 7
click at [469, 151] on icon at bounding box center [470, 150] width 8 height 7
click at [584, 148] on icon at bounding box center [583, 150] width 8 height 7
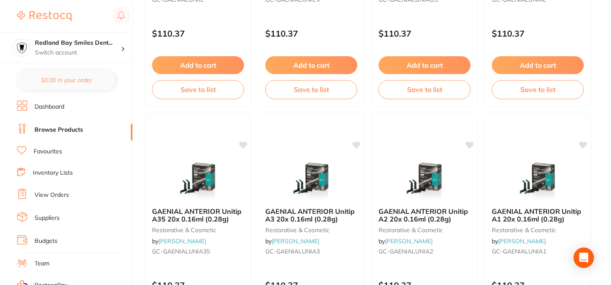
scroll to position [272, 0]
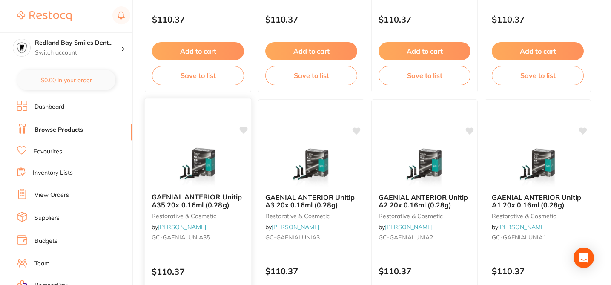
click at [242, 132] on icon at bounding box center [244, 129] width 8 height 7
click at [354, 129] on icon at bounding box center [357, 129] width 8 height 7
click at [468, 129] on icon at bounding box center [470, 129] width 8 height 7
click at [586, 131] on icon at bounding box center [583, 130] width 9 height 9
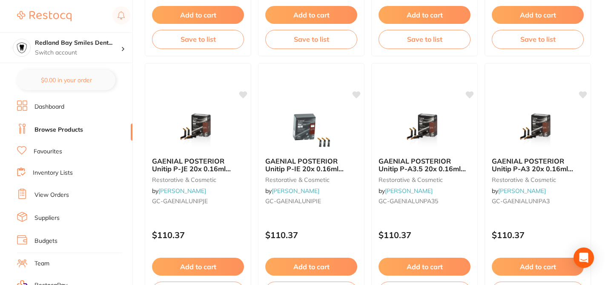
scroll to position [562, 0]
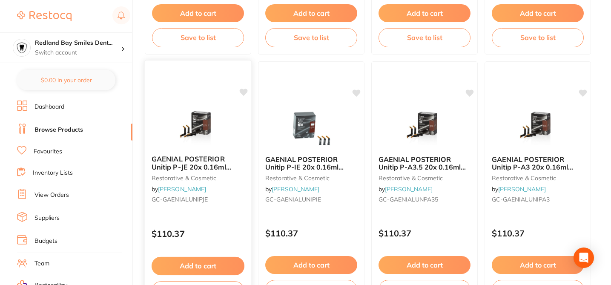
click at [244, 92] on icon at bounding box center [244, 92] width 8 height 7
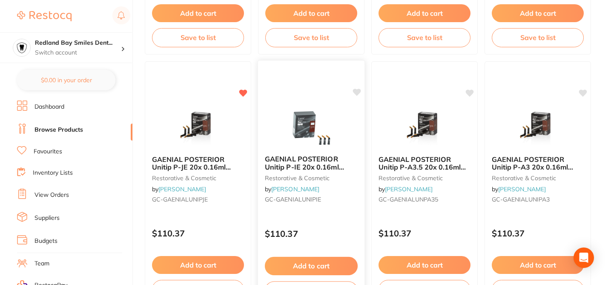
click at [354, 91] on icon at bounding box center [357, 92] width 8 height 7
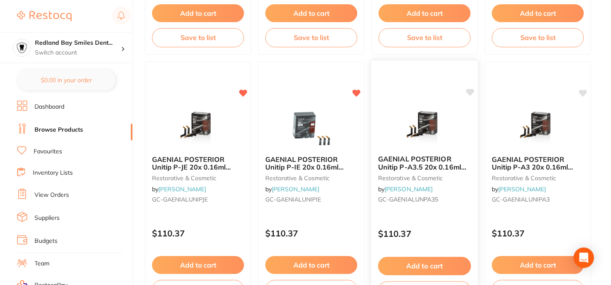
click at [471, 93] on icon at bounding box center [470, 92] width 8 height 7
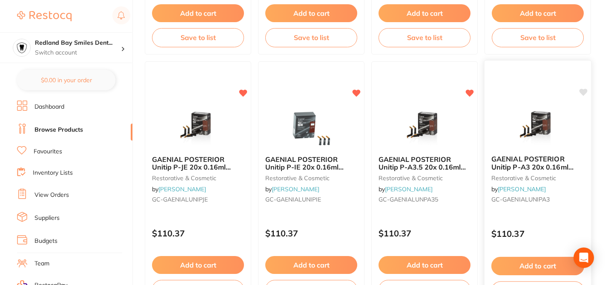
click at [585, 91] on icon at bounding box center [583, 92] width 8 height 7
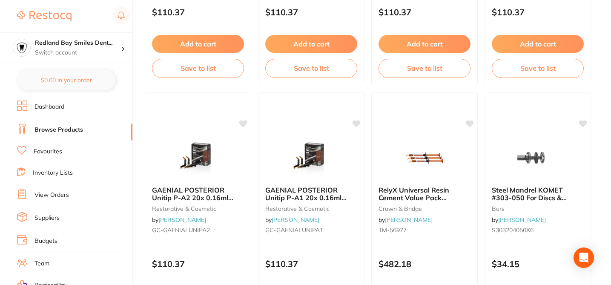
scroll to position [783, 0]
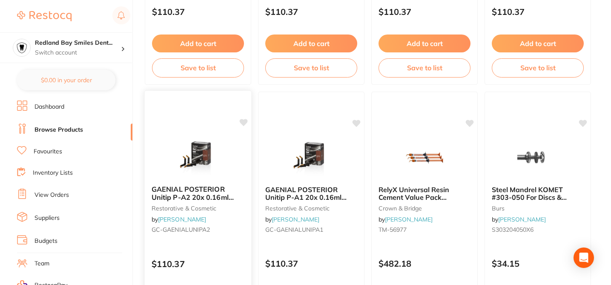
click at [243, 119] on icon at bounding box center [243, 122] width 9 height 9
click at [357, 122] on icon at bounding box center [357, 122] width 8 height 7
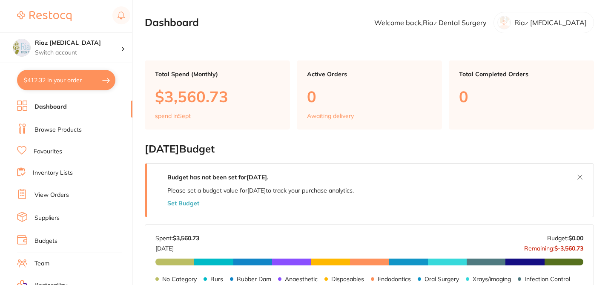
checkbox input "false"
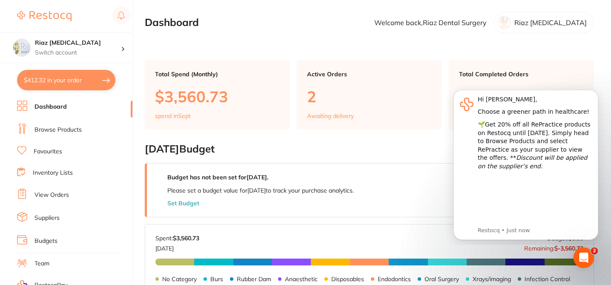
click at [71, 130] on link "Browse Products" at bounding box center [57, 130] width 47 height 9
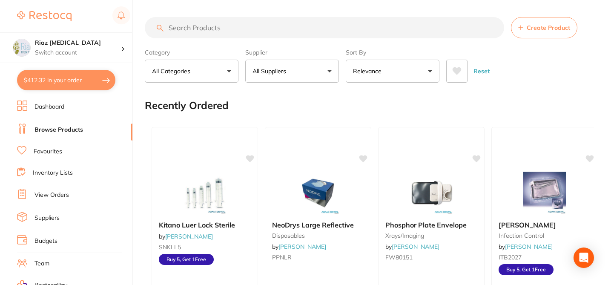
click at [303, 70] on button "All Suppliers" at bounding box center [292, 71] width 94 height 23
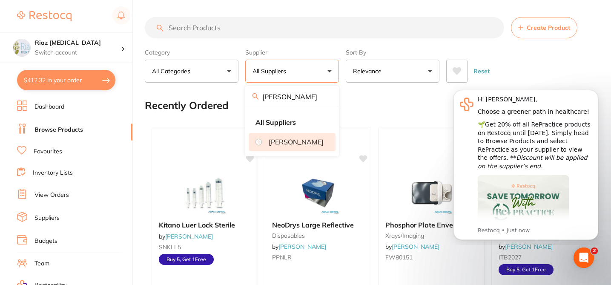
type input "[PERSON_NAME]"
click at [272, 145] on li "[PERSON_NAME]" at bounding box center [292, 142] width 87 height 18
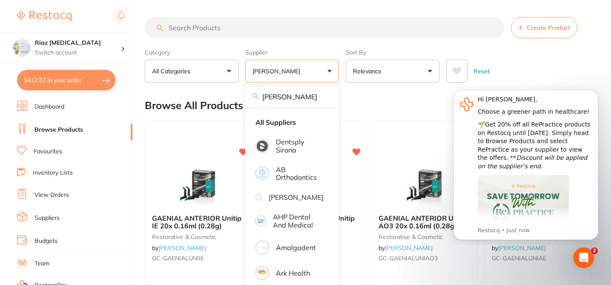
checkbox input "true"
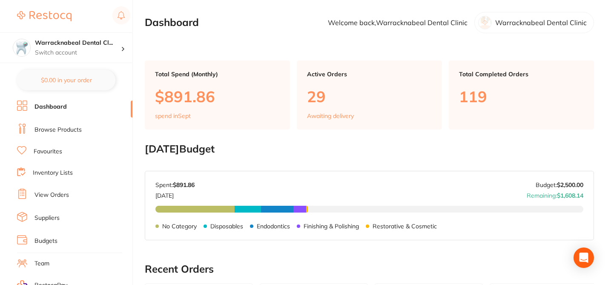
click at [72, 131] on link "Browse Products" at bounding box center [57, 130] width 47 height 9
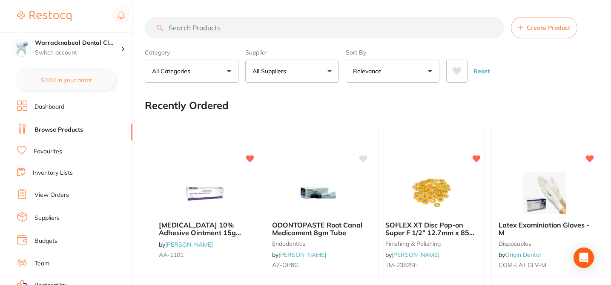
click at [282, 72] on p "All Suppliers" at bounding box center [270, 71] width 37 height 9
type input "[PERSON_NAME]"
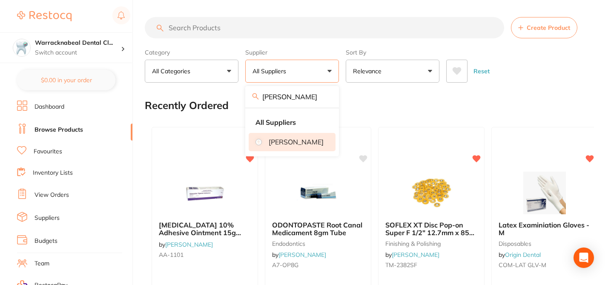
click at [292, 146] on p "[PERSON_NAME]" at bounding box center [296, 142] width 55 height 8
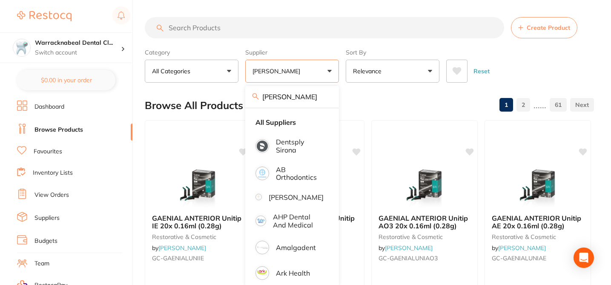
click at [375, 106] on div "Browse All Products 1 2 ...... 61" at bounding box center [369, 105] width 449 height 29
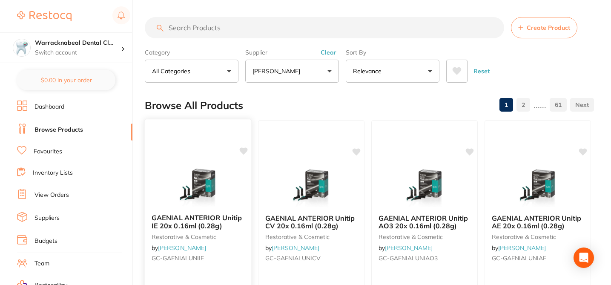
click at [243, 150] on icon at bounding box center [244, 150] width 8 height 7
click at [357, 151] on icon at bounding box center [357, 150] width 8 height 7
click at [466, 150] on icon at bounding box center [470, 150] width 8 height 7
click at [583, 150] on icon at bounding box center [583, 150] width 8 height 7
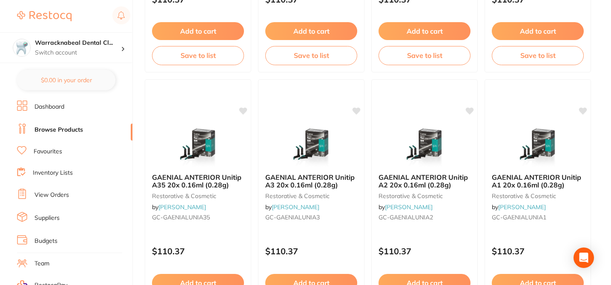
scroll to position [306, 0]
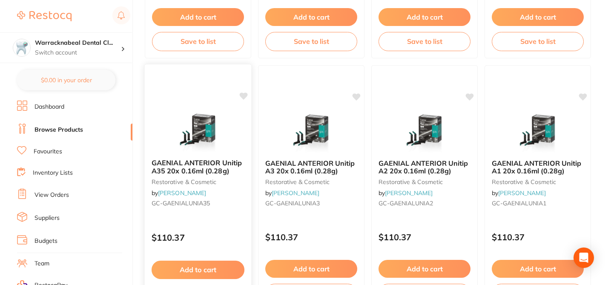
click at [243, 97] on icon at bounding box center [244, 95] width 8 height 7
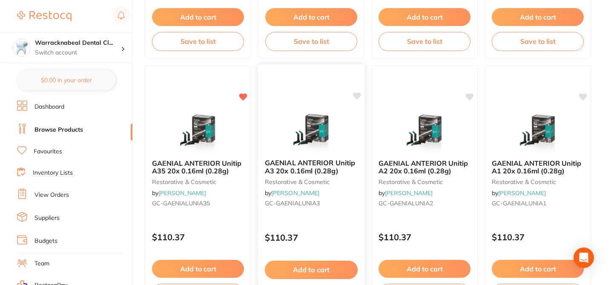
click at [357, 96] on icon at bounding box center [357, 95] width 8 height 7
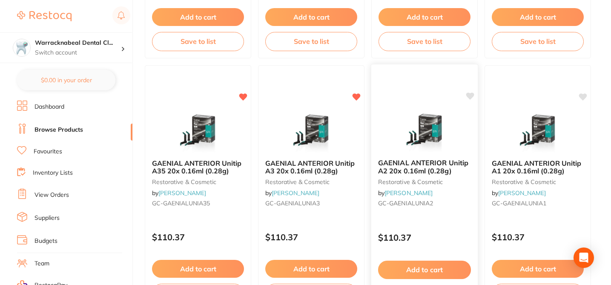
click at [472, 95] on icon at bounding box center [470, 95] width 8 height 7
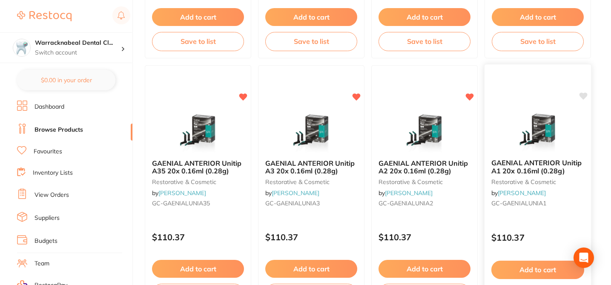
click at [585, 96] on icon at bounding box center [583, 95] width 8 height 7
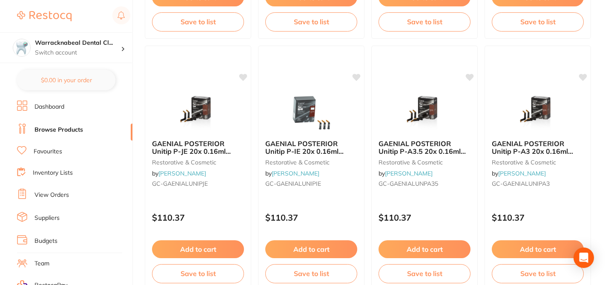
scroll to position [596, 0]
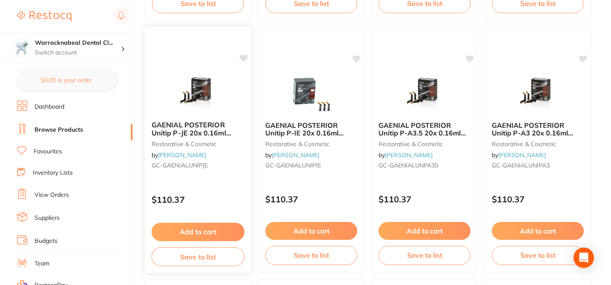
click at [241, 57] on icon at bounding box center [244, 57] width 8 height 7
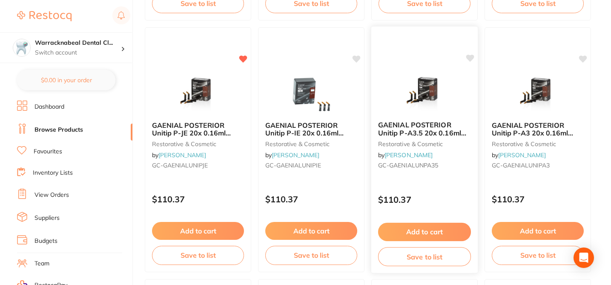
click at [468, 58] on icon at bounding box center [470, 57] width 8 height 7
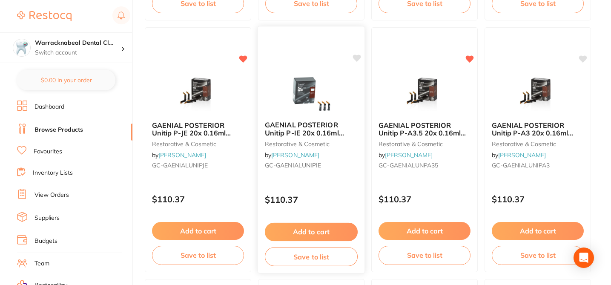
click at [358, 60] on icon at bounding box center [357, 57] width 8 height 7
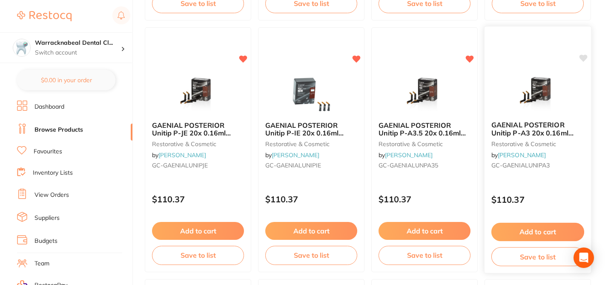
click at [584, 58] on icon at bounding box center [583, 57] width 8 height 7
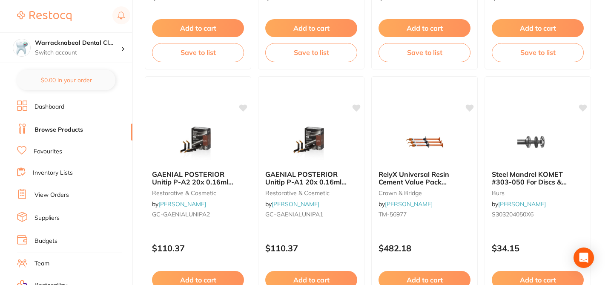
scroll to position [800, 0]
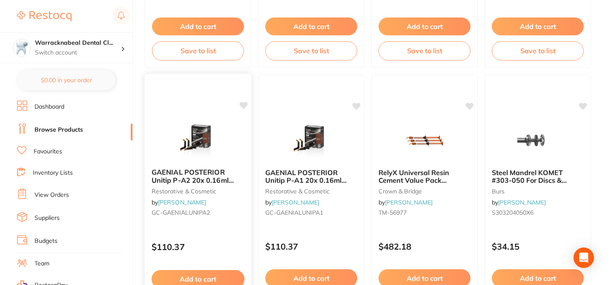
click at [244, 106] on icon at bounding box center [244, 105] width 8 height 7
click at [354, 106] on icon at bounding box center [357, 105] width 8 height 7
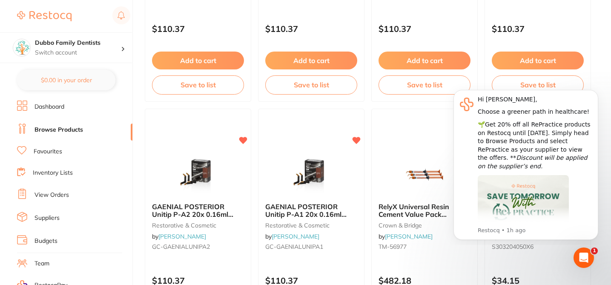
scroll to position [766, 0]
